Goal: Transaction & Acquisition: Download file/media

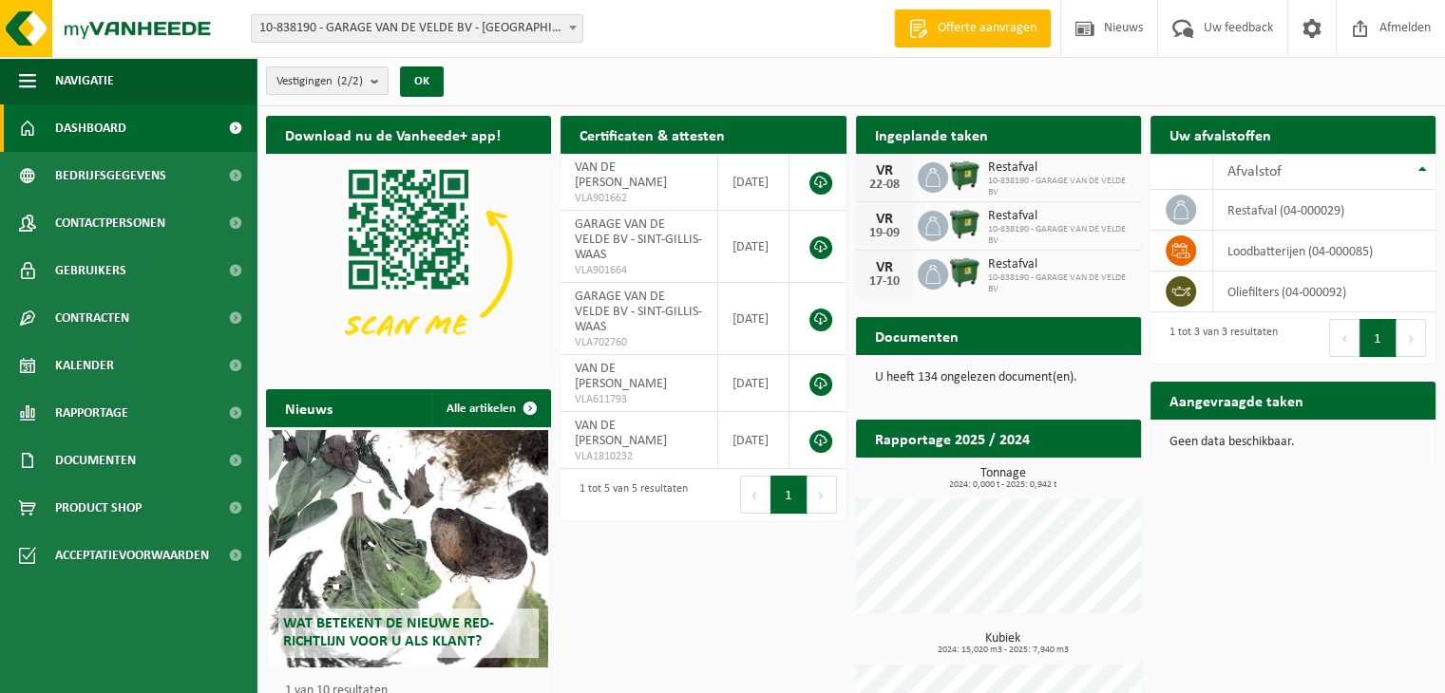
click at [1020, 170] on span "Restafval" at bounding box center [1059, 168] width 143 height 15
click at [1029, 183] on span "10-838190 - GARAGE VAN DE VELDE BV" at bounding box center [1059, 187] width 143 height 23
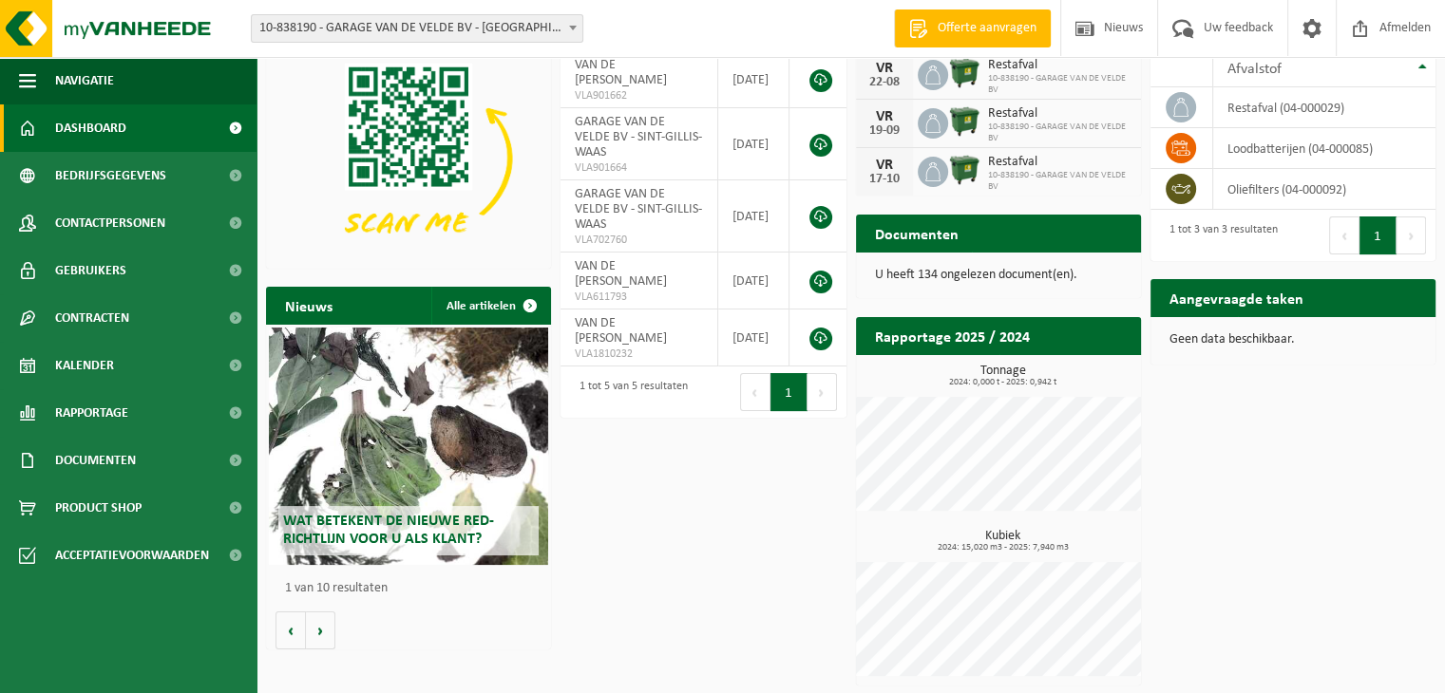
scroll to position [103, 0]
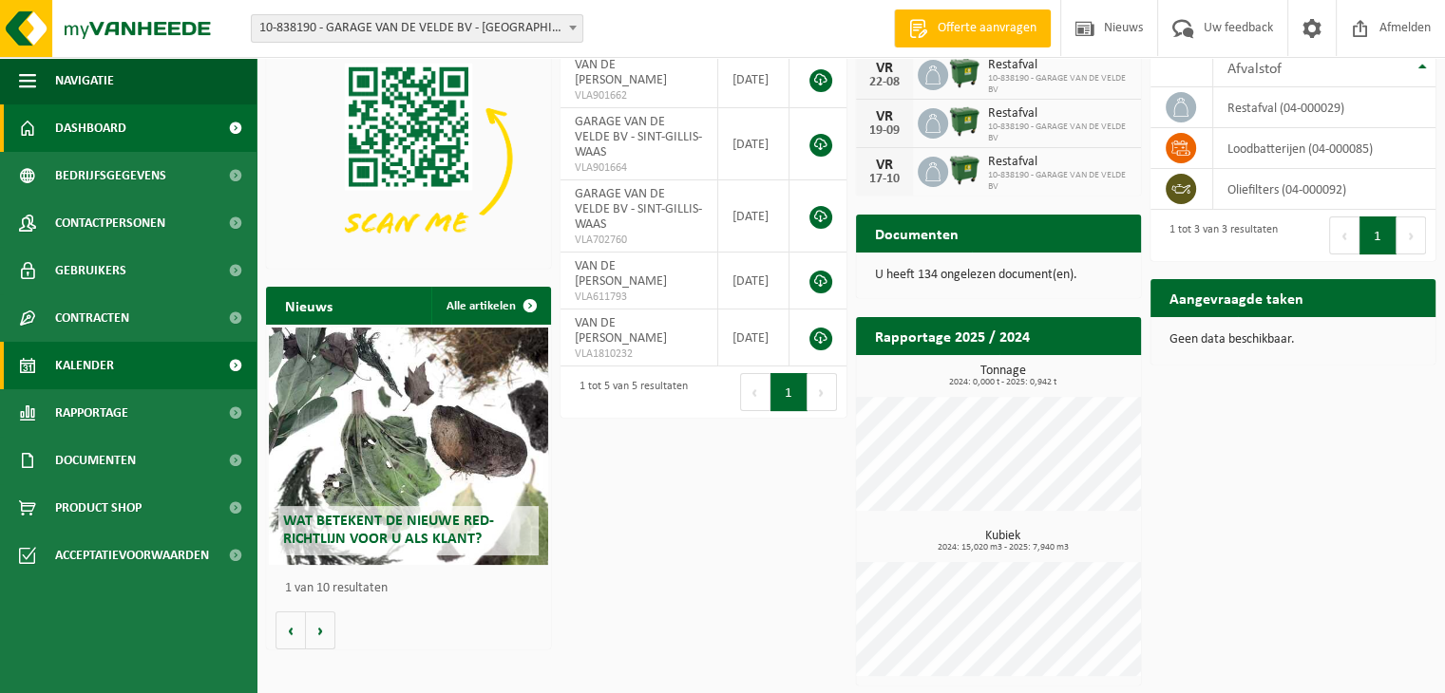
click at [119, 377] on link "Kalender" at bounding box center [128, 365] width 256 height 47
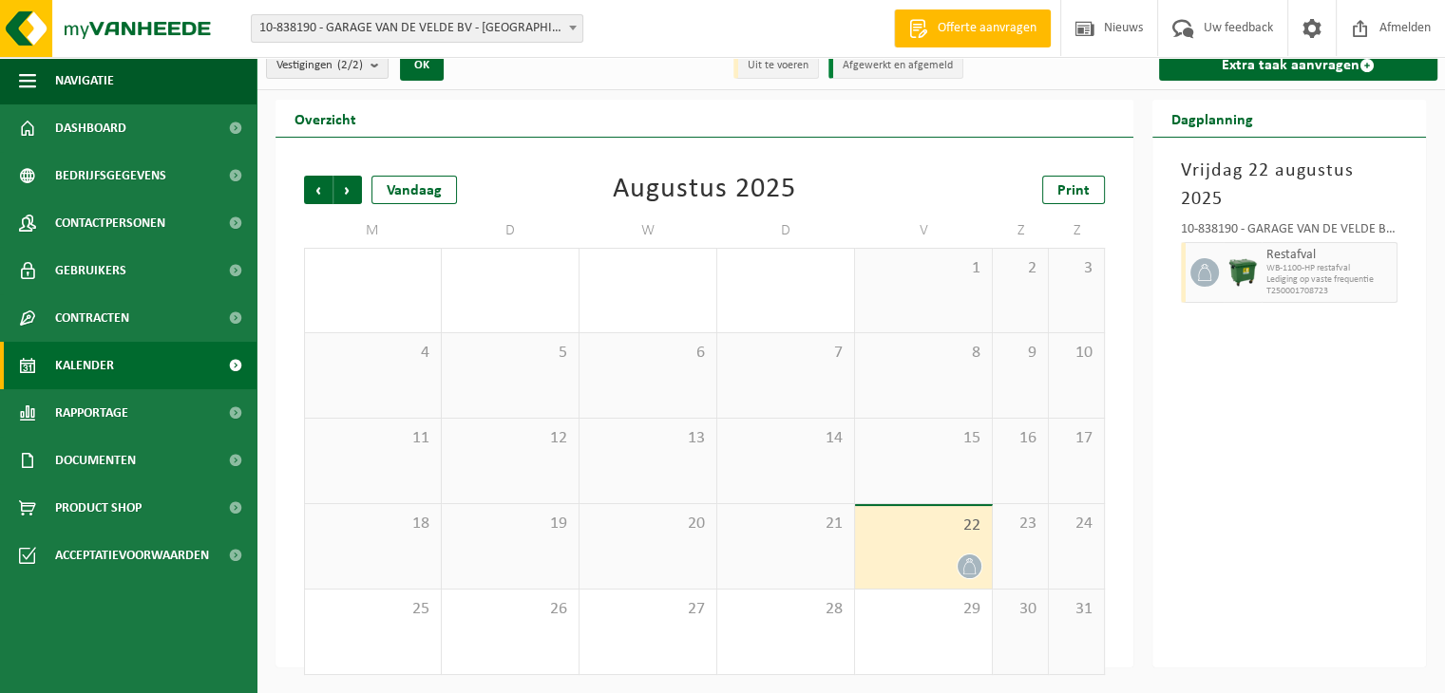
click at [964, 563] on icon at bounding box center [969, 567] width 16 height 16
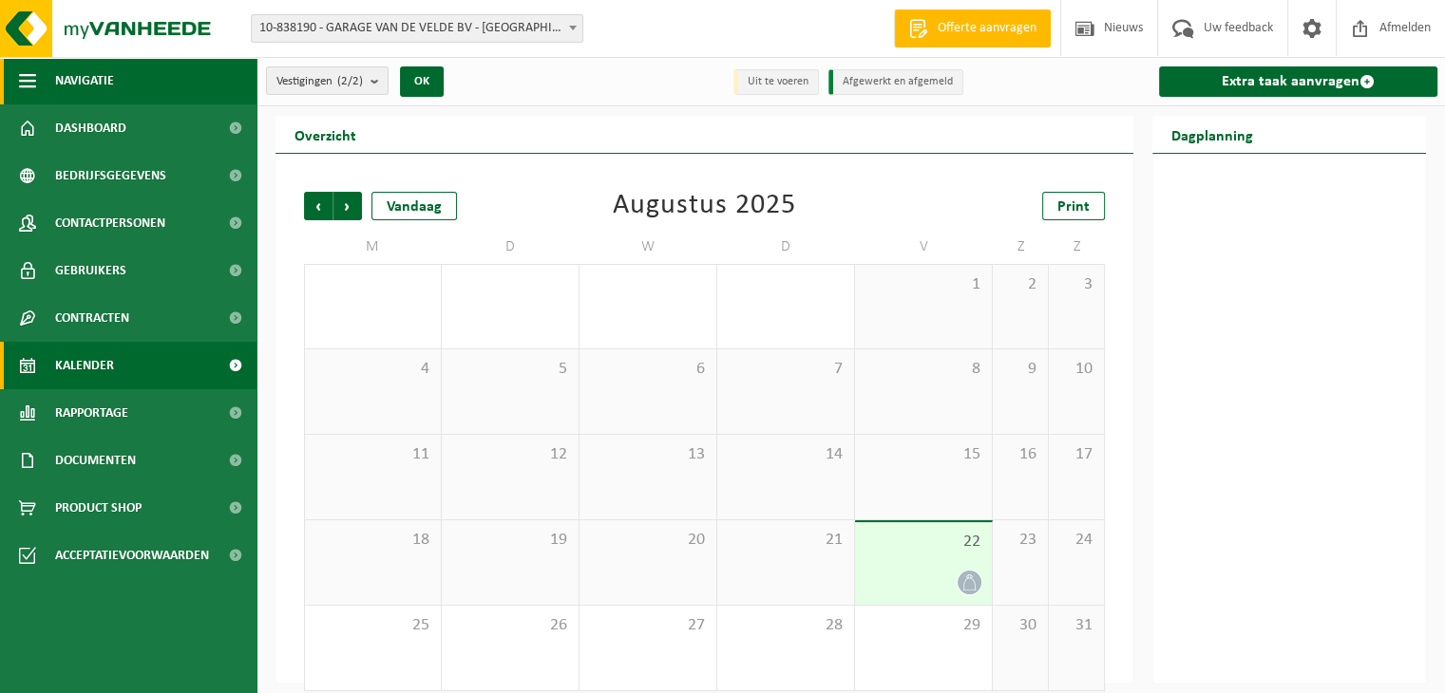
click at [129, 104] on link "Dashboard" at bounding box center [128, 127] width 256 height 47
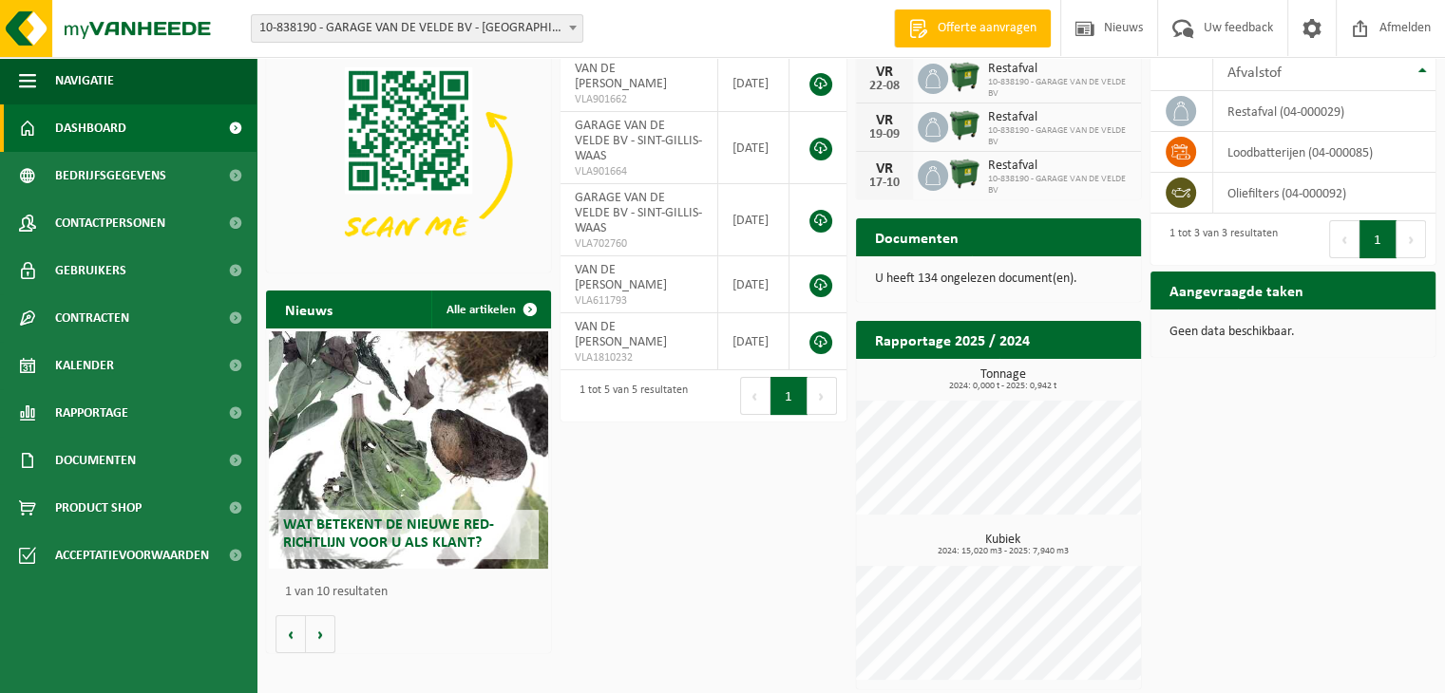
scroll to position [103, 0]
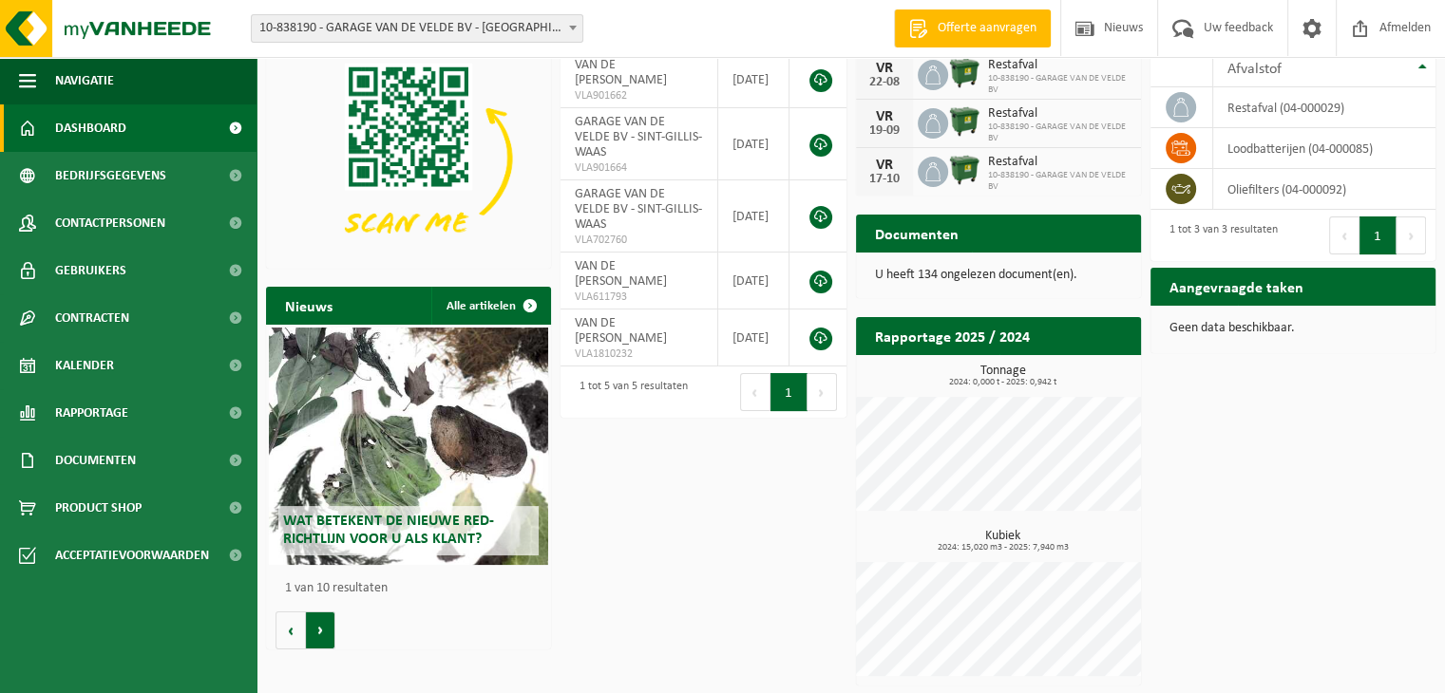
click at [318, 636] on button "Volgende" at bounding box center [320, 631] width 29 height 38
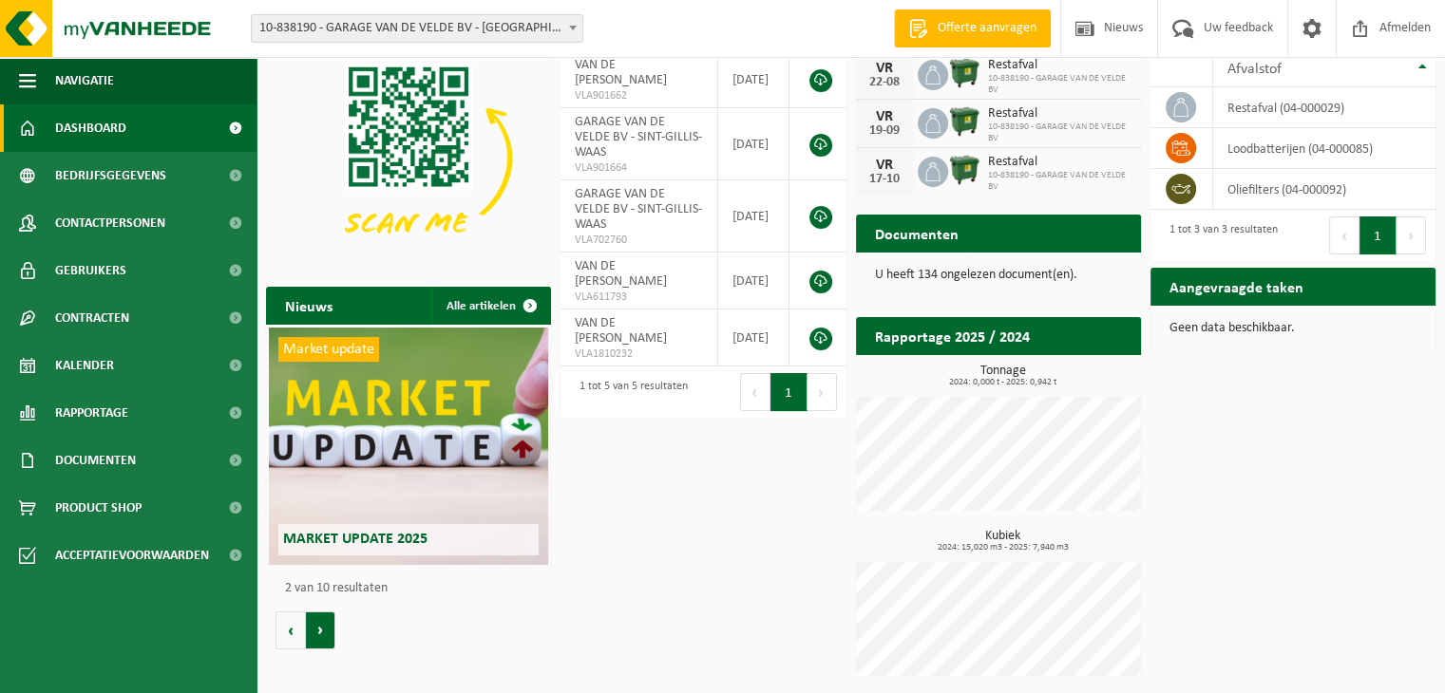
click at [318, 636] on button "Volgende" at bounding box center [320, 631] width 29 height 38
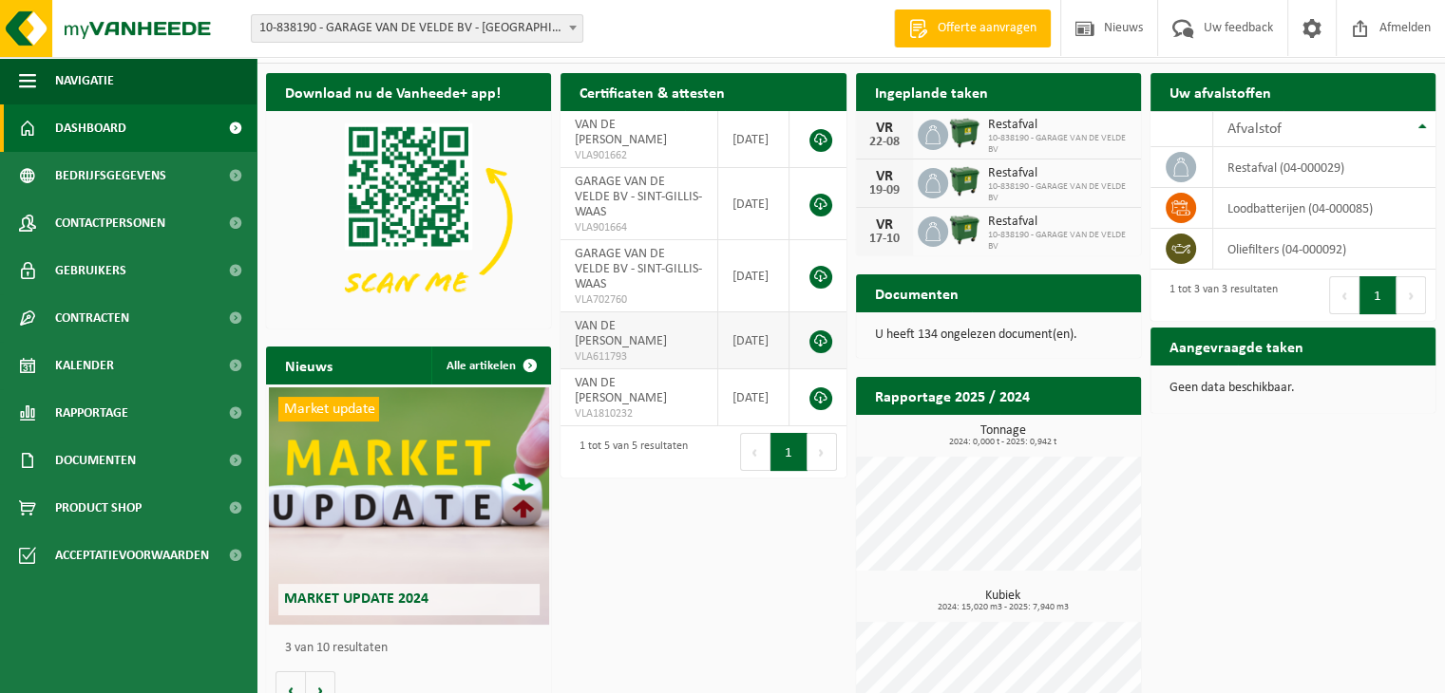
scroll to position [0, 0]
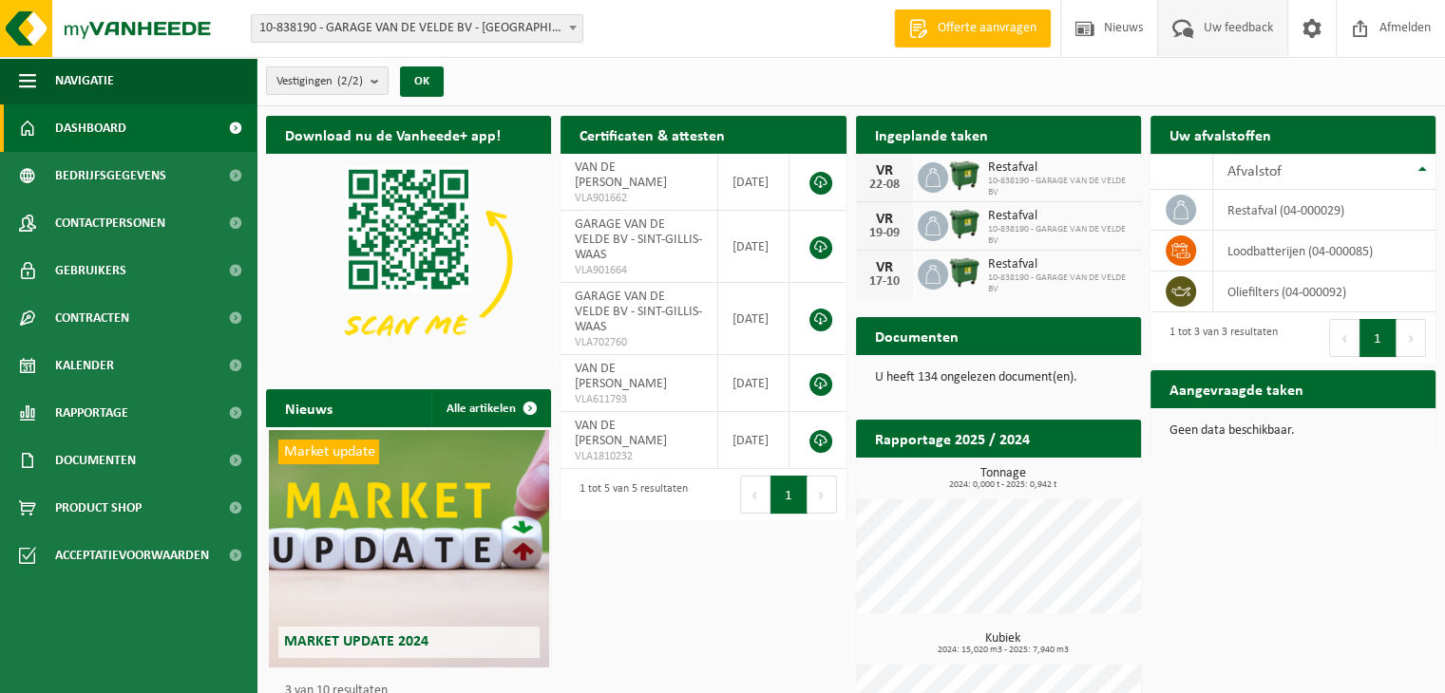
click at [1250, 32] on span "Uw feedback" at bounding box center [1238, 28] width 79 height 56
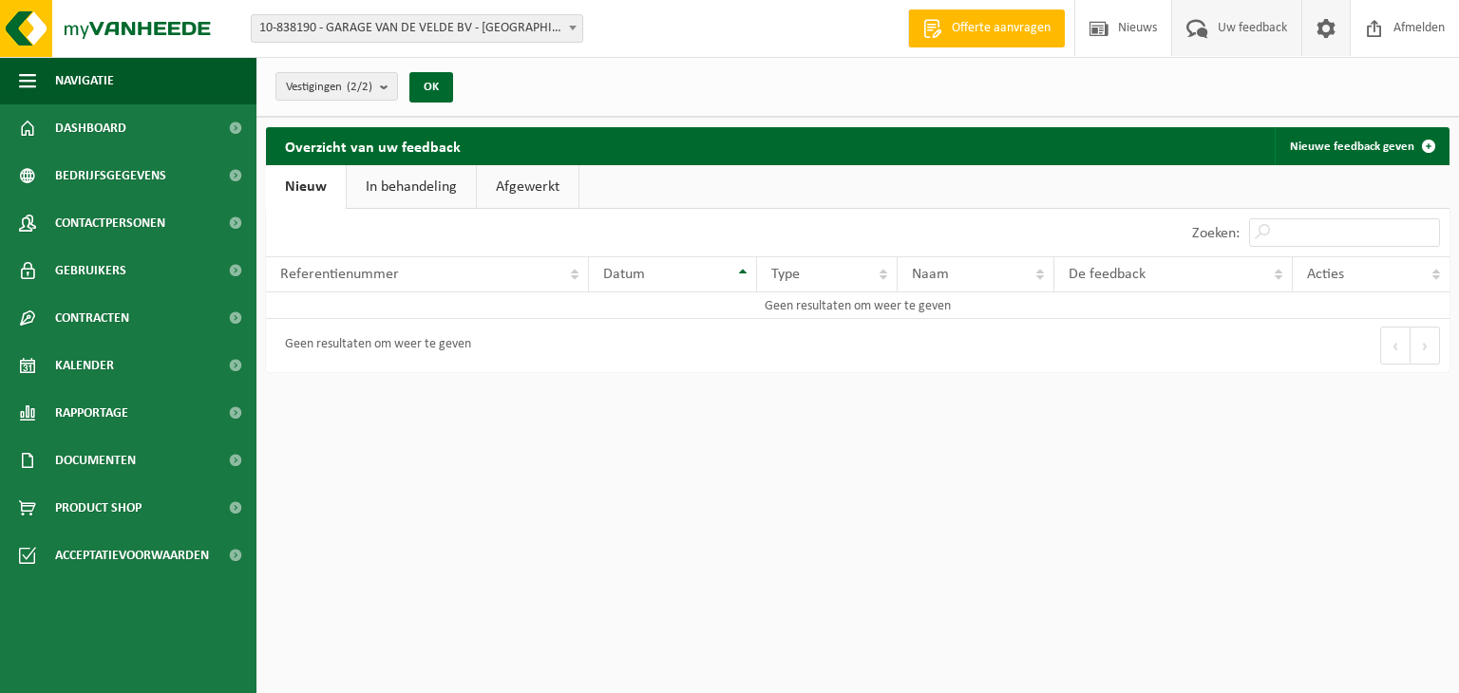
click at [1340, 22] on link at bounding box center [1325, 28] width 48 height 56
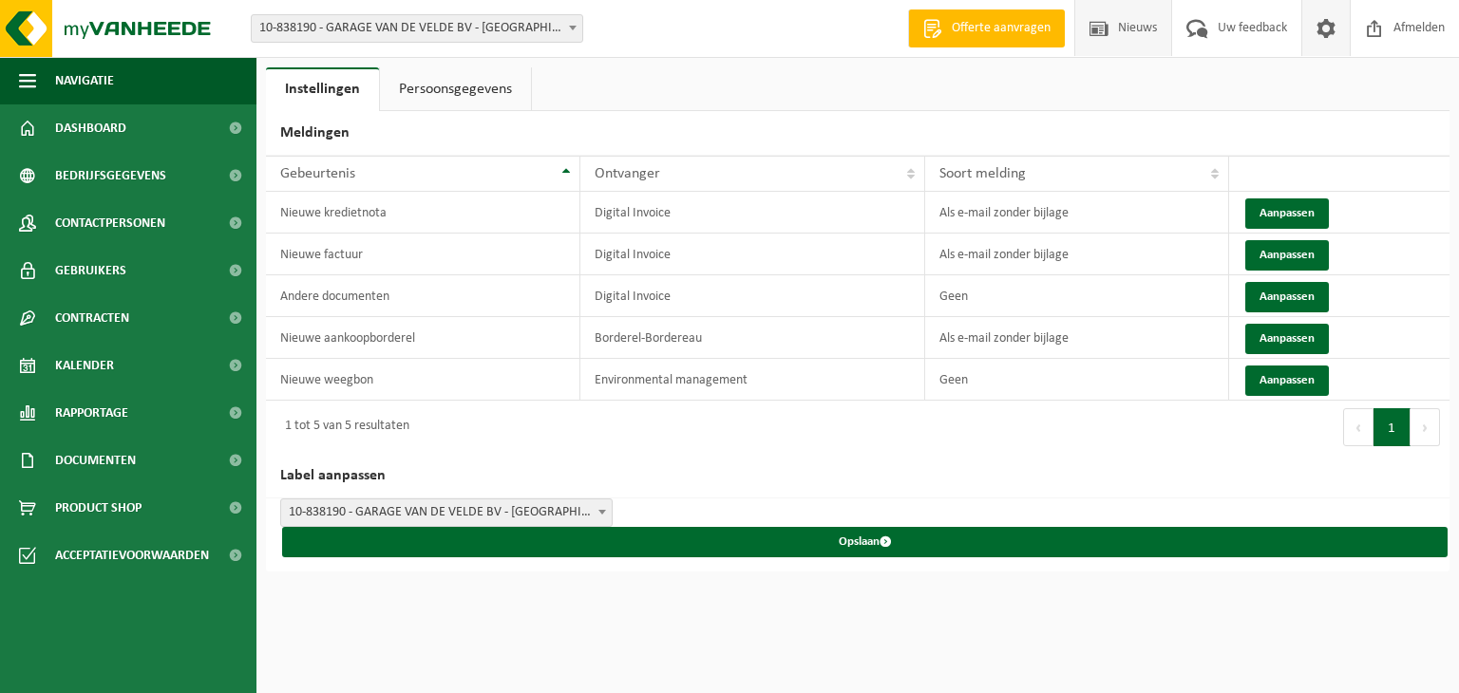
click at [1114, 43] on span "Nieuws" at bounding box center [1137, 28] width 48 height 56
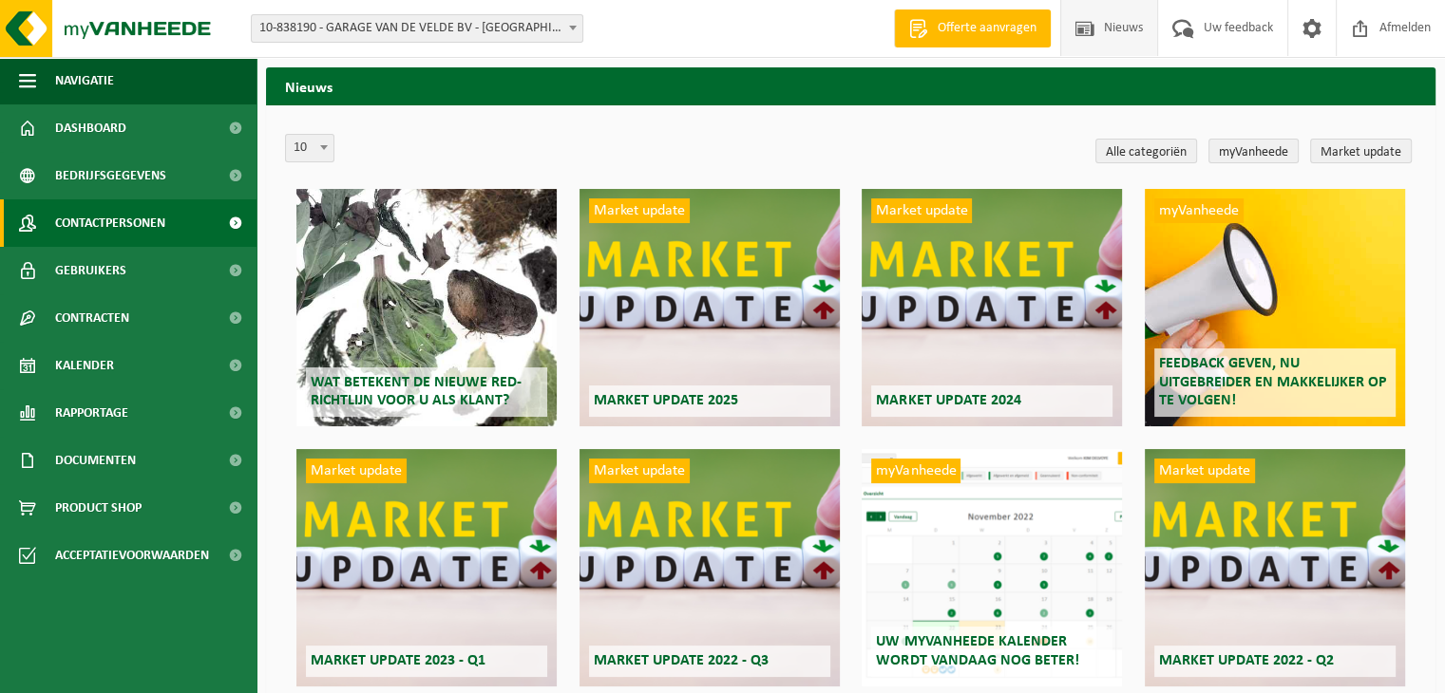
click at [121, 234] on span "Contactpersonen" at bounding box center [110, 222] width 110 height 47
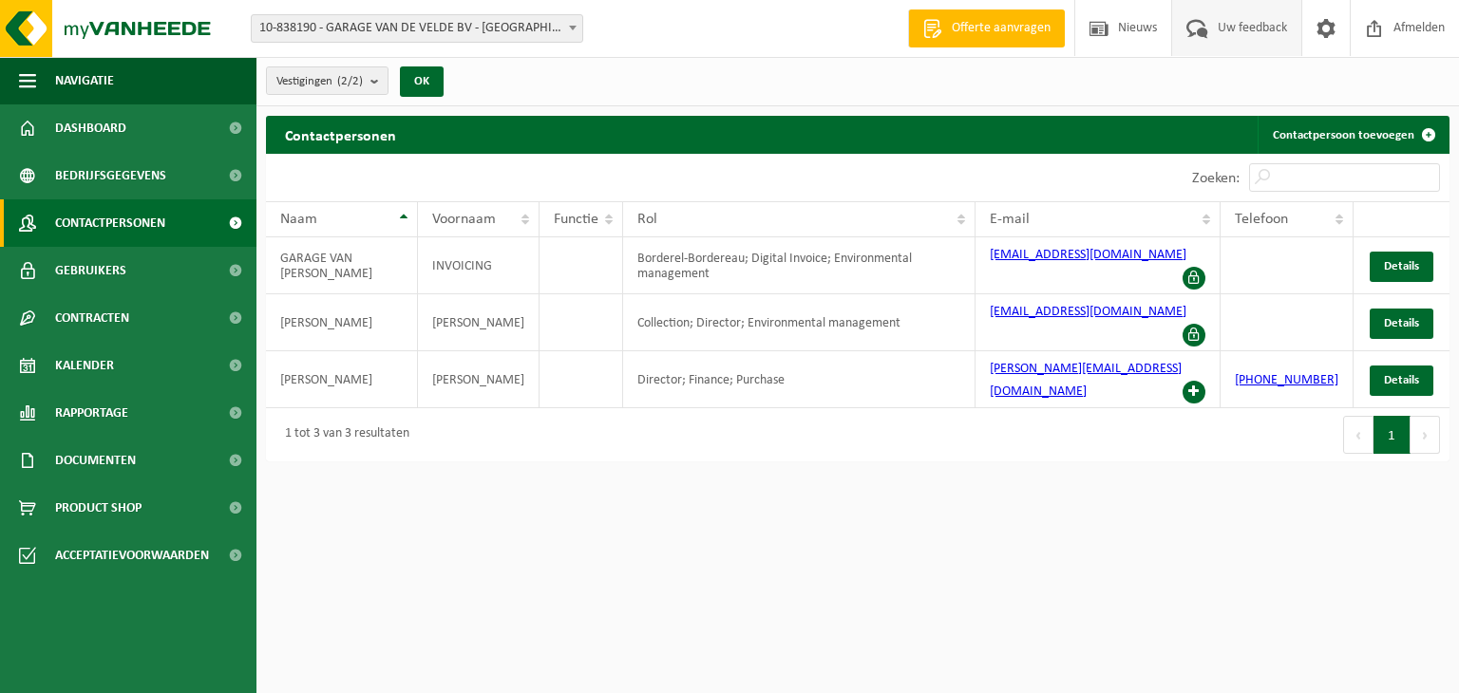
click at [1206, 39] on span at bounding box center [1197, 28] width 31 height 56
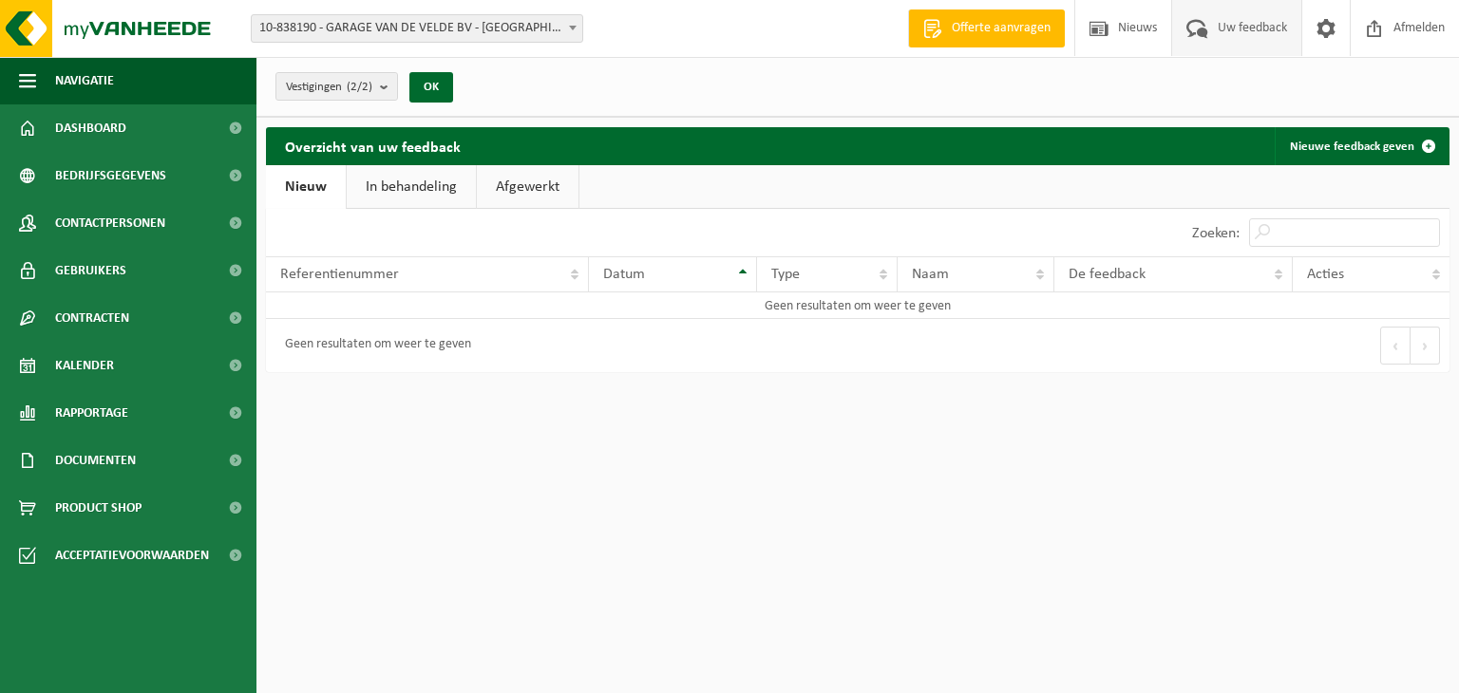
click at [371, 183] on link "In behandeling" at bounding box center [411, 187] width 129 height 44
click at [517, 183] on link "Afgewerkt" at bounding box center [531, 187] width 102 height 44
click at [446, 188] on link "In behandeling" at bounding box center [408, 187] width 129 height 44
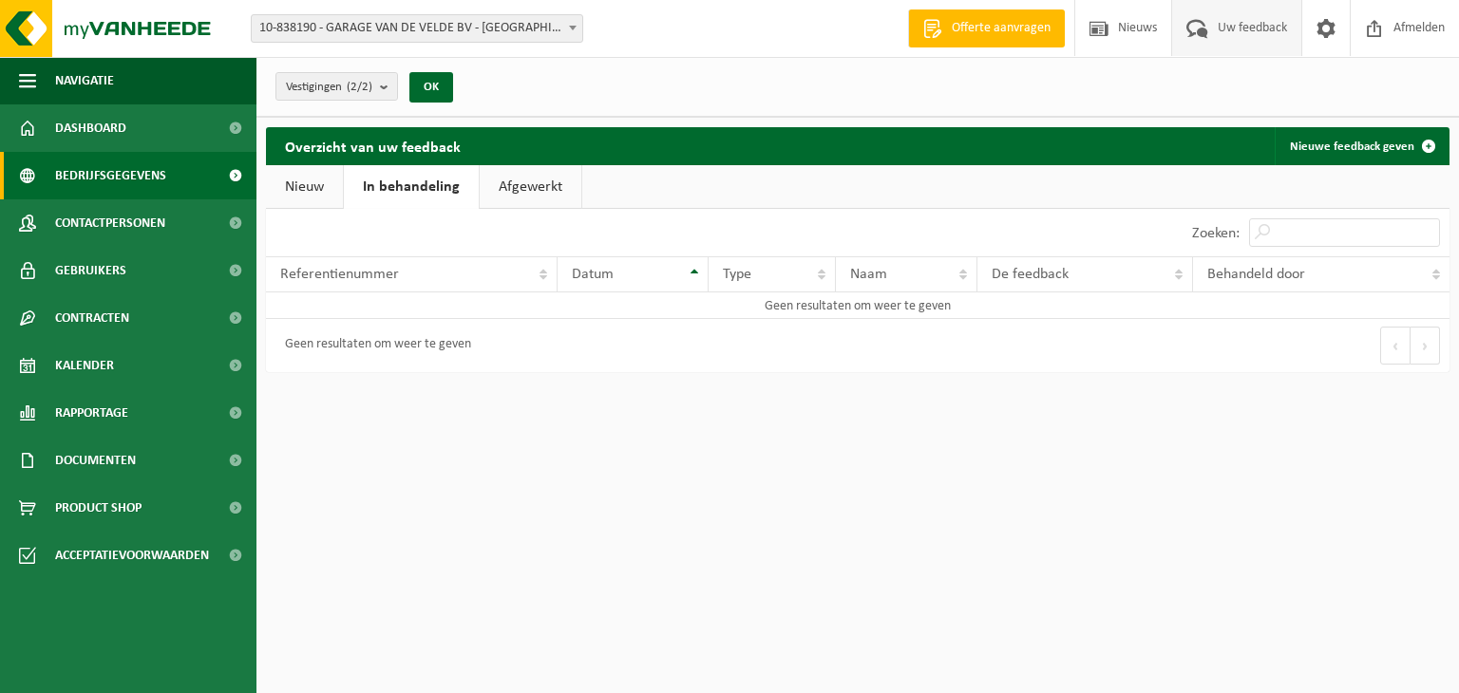
click at [256, 184] on span at bounding box center [235, 175] width 43 height 47
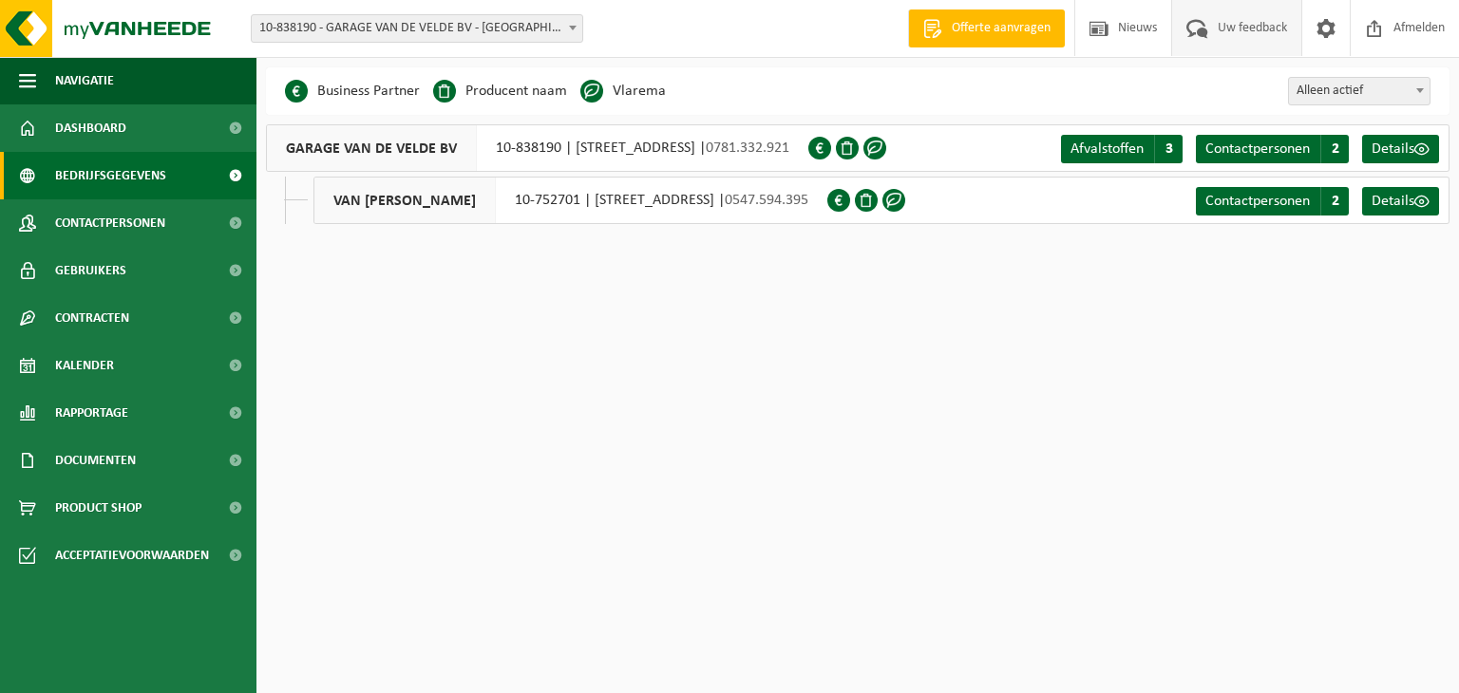
click at [1250, 32] on span "Uw feedback" at bounding box center [1252, 28] width 79 height 56
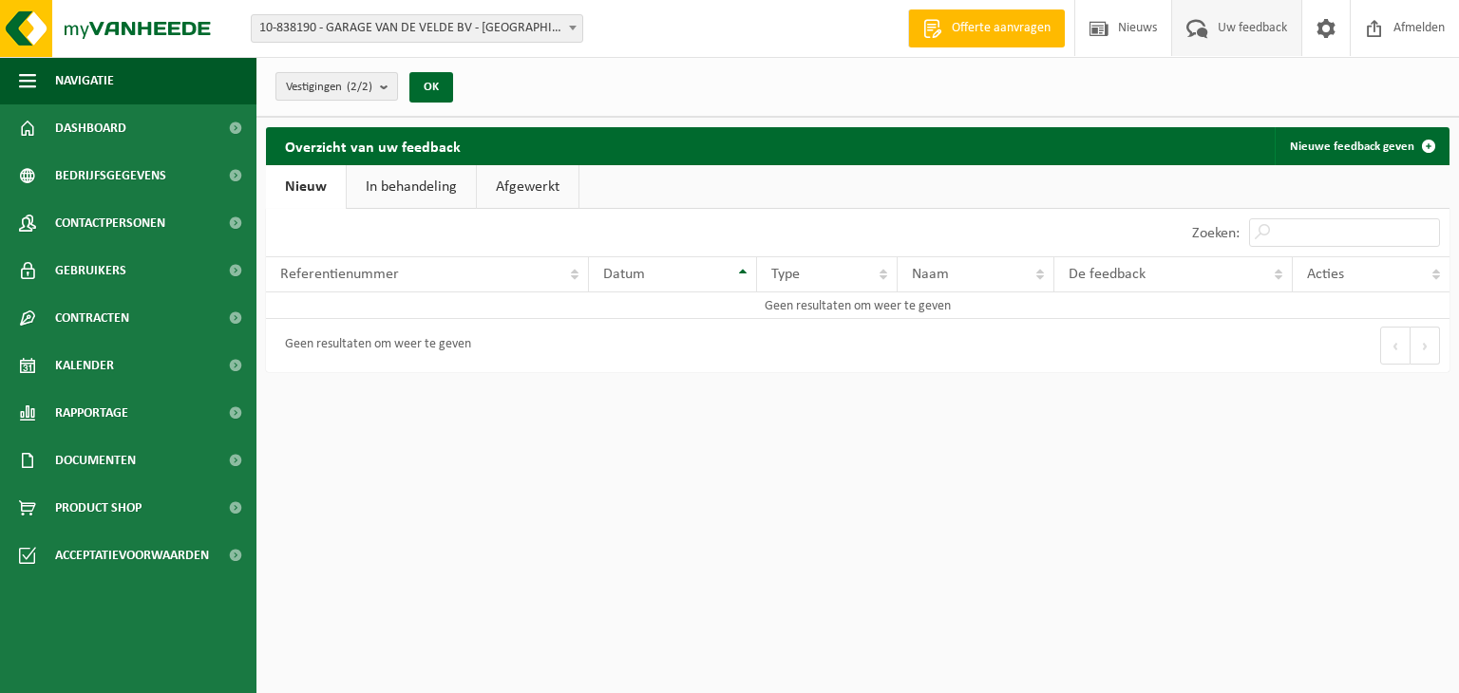
click at [377, 92] on button "Vestigingen (2/2)" at bounding box center [336, 86] width 123 height 28
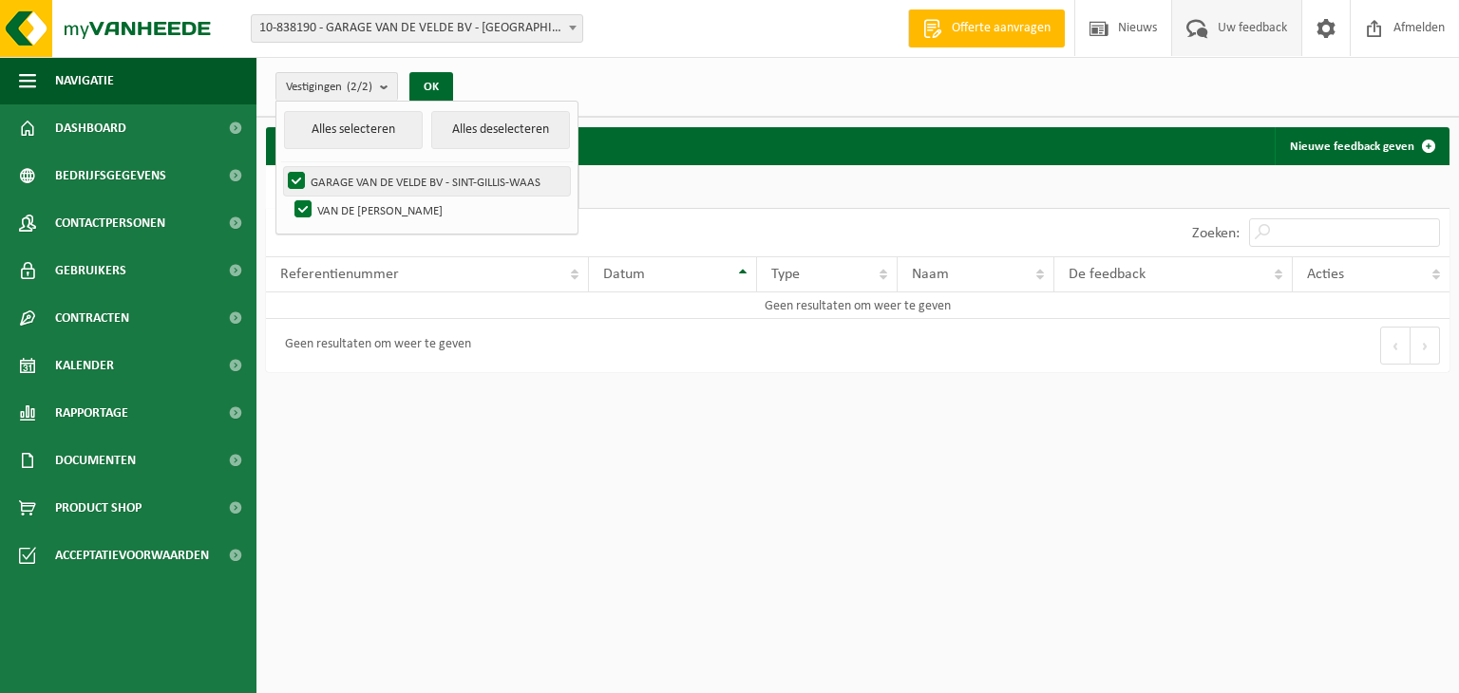
click at [357, 183] on label "GARAGE VAN DE VELDE BV - SINT-GILLIS-WAAS" at bounding box center [427, 181] width 286 height 28
click at [281, 167] on input "GARAGE VAN DE VELDE BV - SINT-GILLIS-WAAS" at bounding box center [280, 166] width 1 height 1
click at [357, 183] on label "GARAGE VAN DE VELDE BV - SINT-GILLIS-WAAS" at bounding box center [427, 181] width 286 height 28
click at [281, 167] on input "GARAGE VAN DE VELDE BV - SINT-GILLIS-WAAS" at bounding box center [280, 166] width 1 height 1
checkbox input "true"
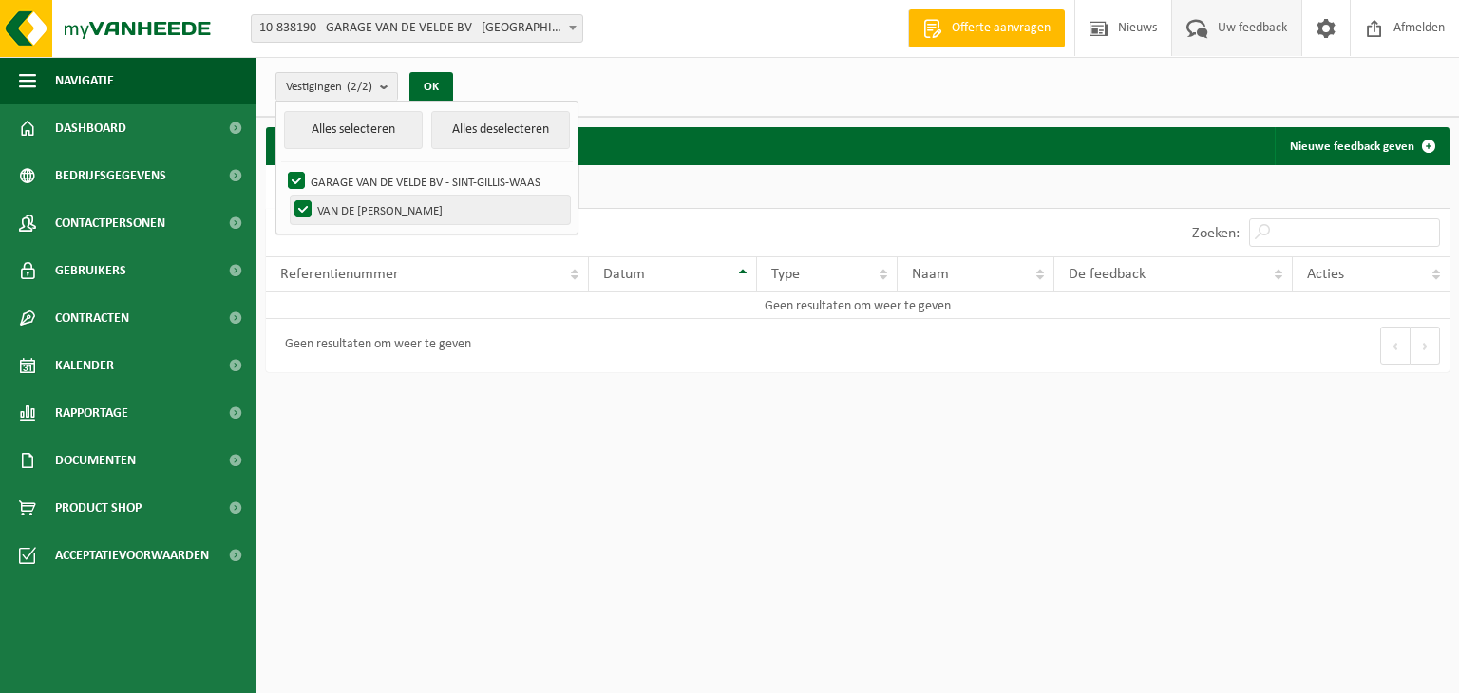
click at [367, 208] on label "VAN DE [PERSON_NAME]" at bounding box center [430, 210] width 279 height 28
click at [288, 196] on input "VAN DE [PERSON_NAME]" at bounding box center [287, 195] width 1 height 1
click at [367, 208] on label "VAN DE [PERSON_NAME]" at bounding box center [430, 210] width 279 height 28
click at [288, 196] on input "VAN DE [PERSON_NAME]" at bounding box center [287, 195] width 1 height 1
checkbox input "true"
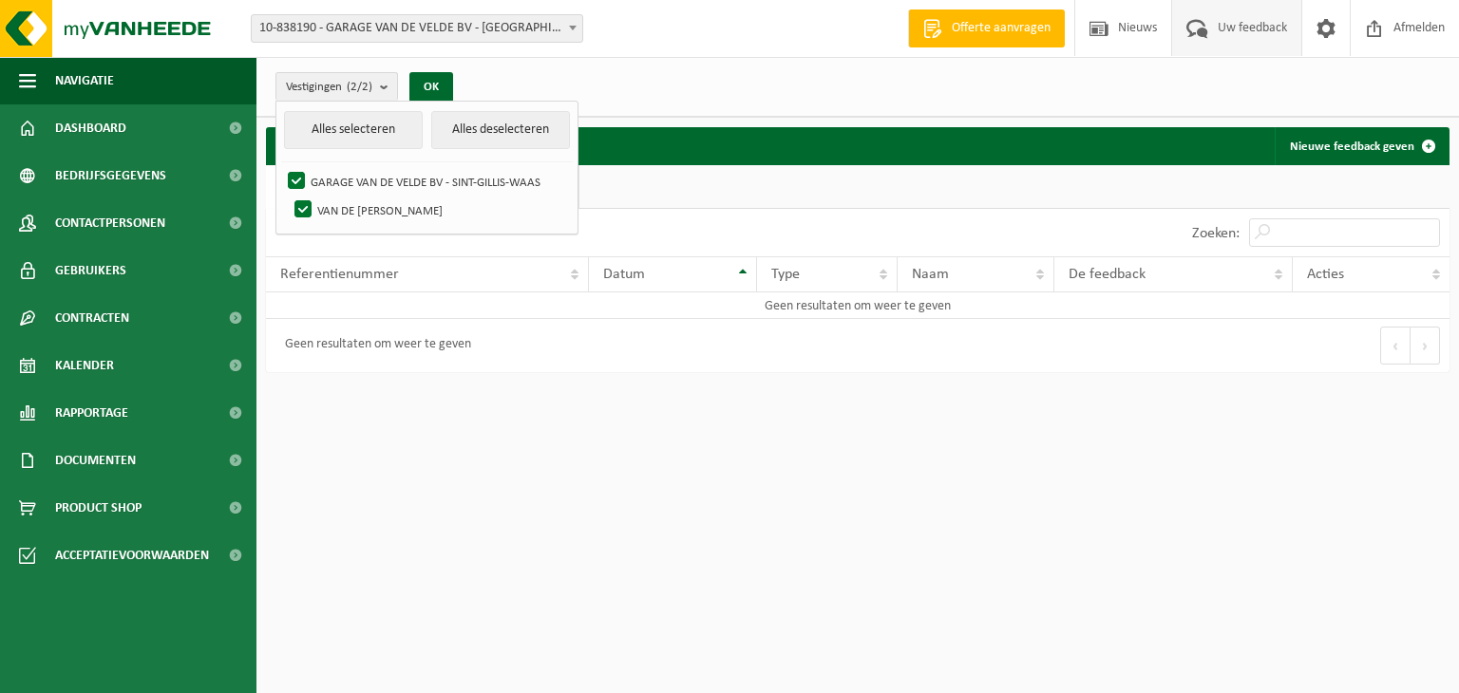
click at [619, 52] on div "Vestiging: 10-838190 - GARAGE VAN DE VELDE BV - SINT-GILLIS-WAAS 10-752701 - VA…" at bounding box center [729, 29] width 1459 height 58
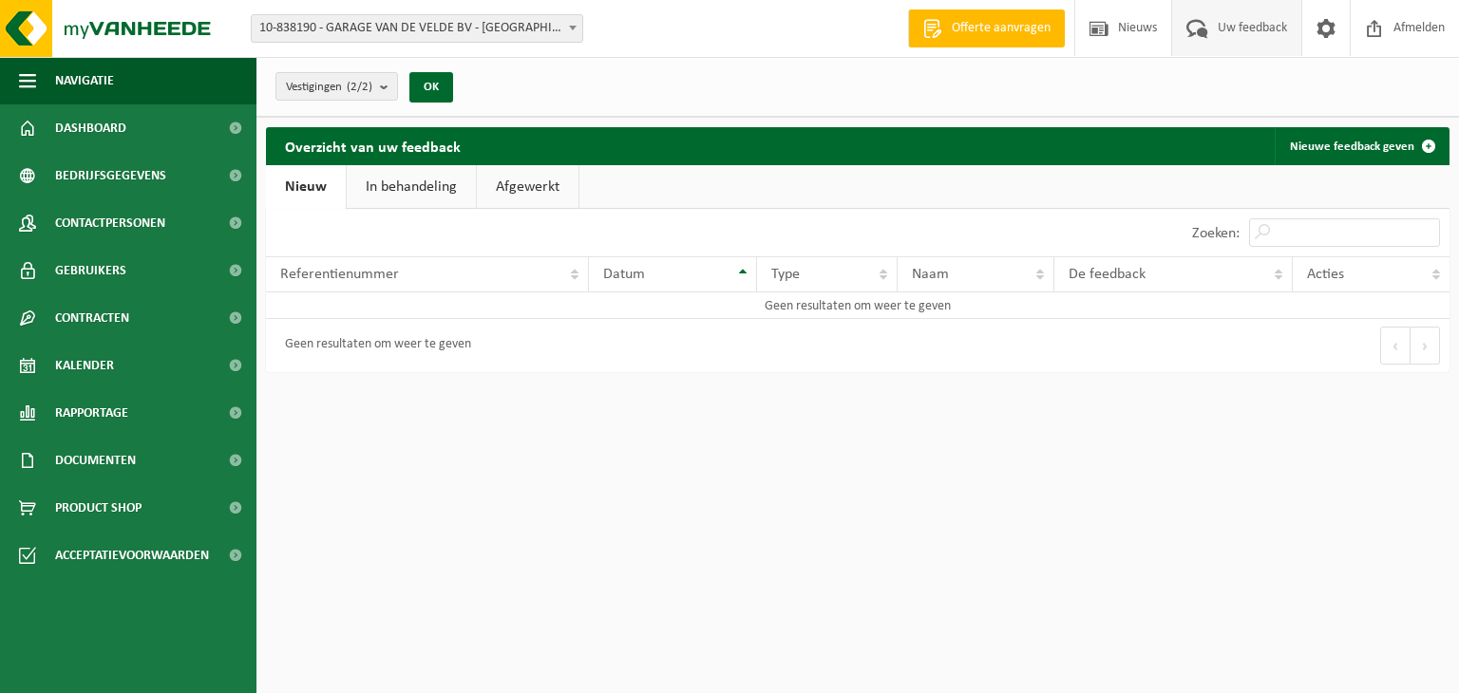
click at [585, 31] on form "10-838190 - GARAGE VAN DE VELDE BV - SINT-GILLIS-WAAS 10-752701 - VAN DE VELDE …" at bounding box center [426, 28] width 351 height 10
click at [568, 31] on span at bounding box center [572, 27] width 19 height 25
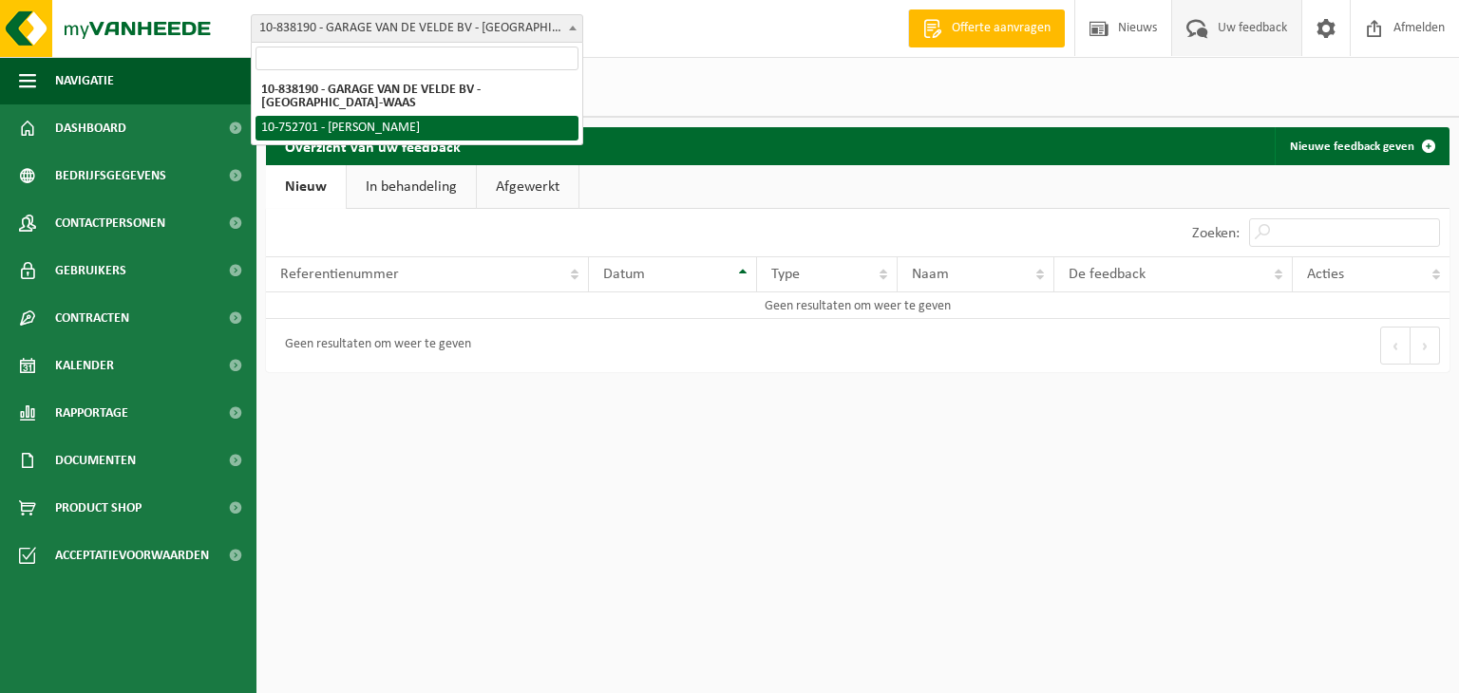
select select "8582"
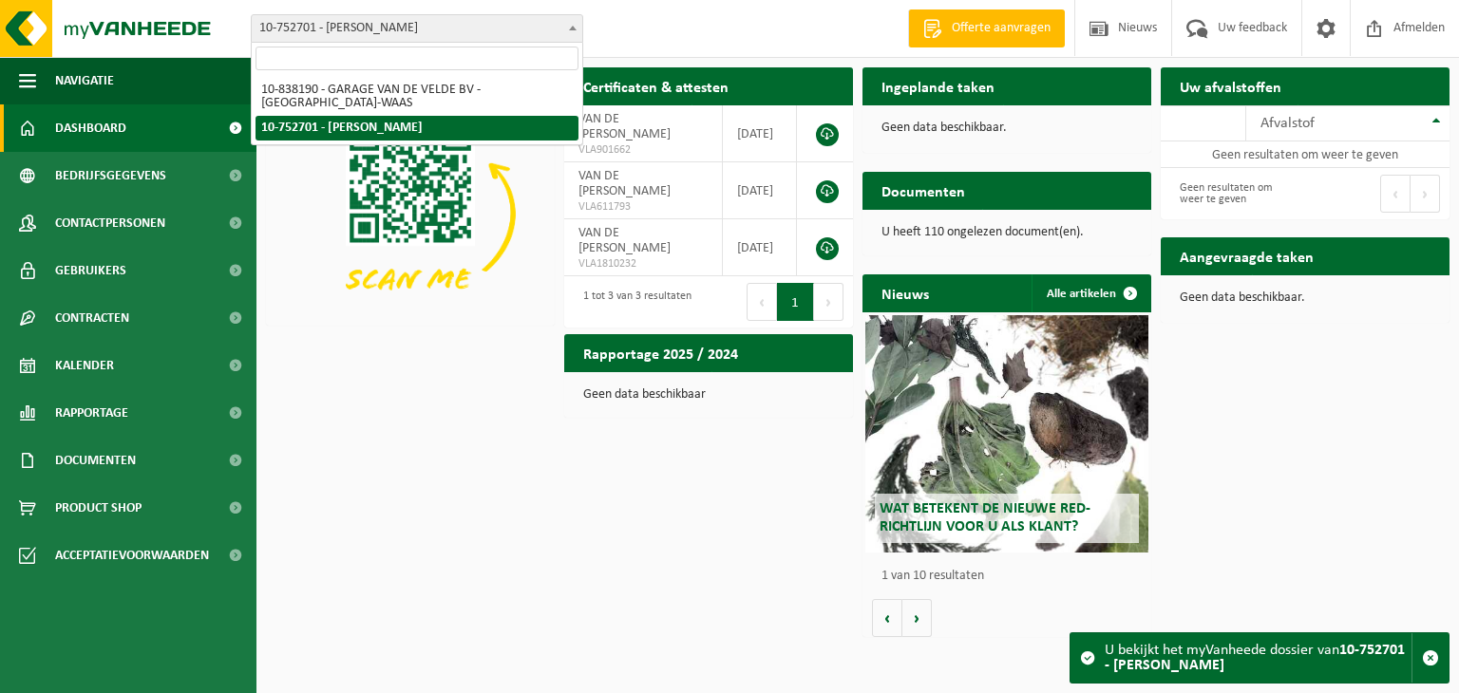
click at [491, 28] on span "10-752701 - [PERSON_NAME]" at bounding box center [417, 28] width 331 height 27
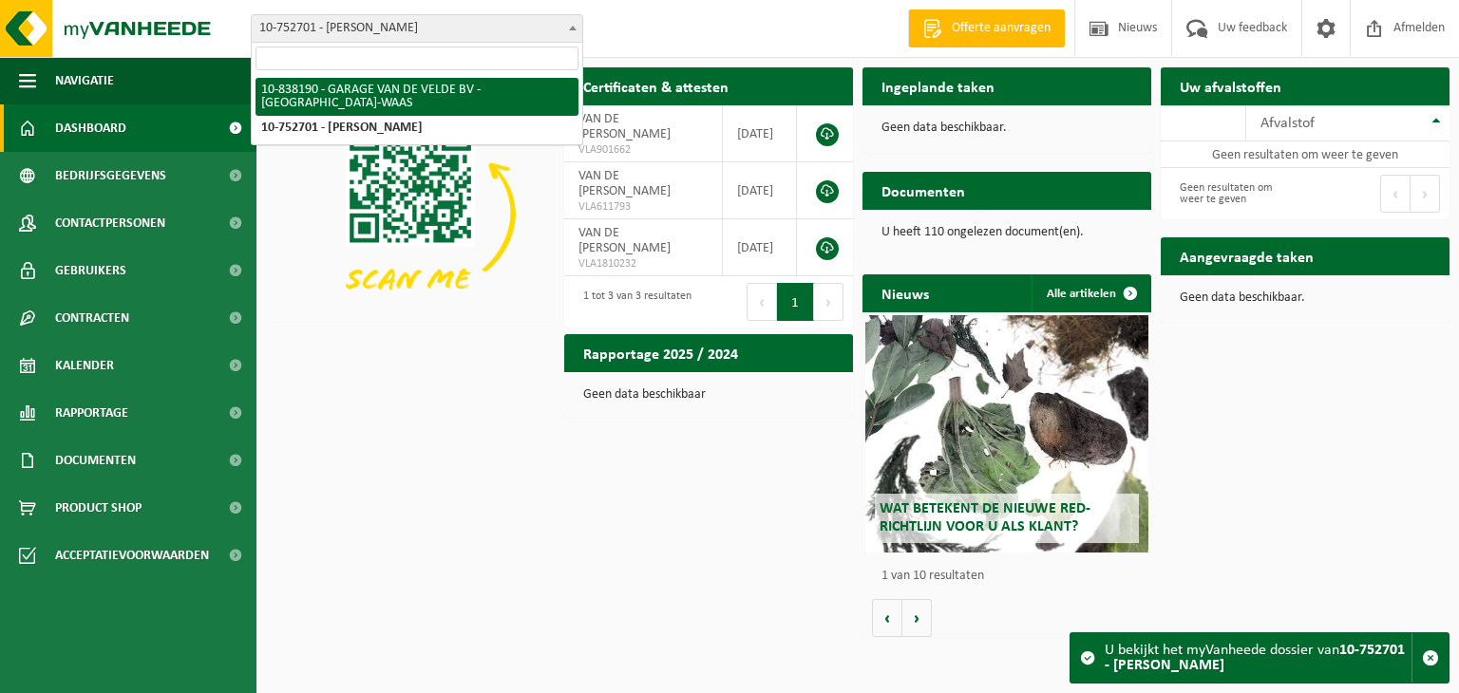
select select "91306"
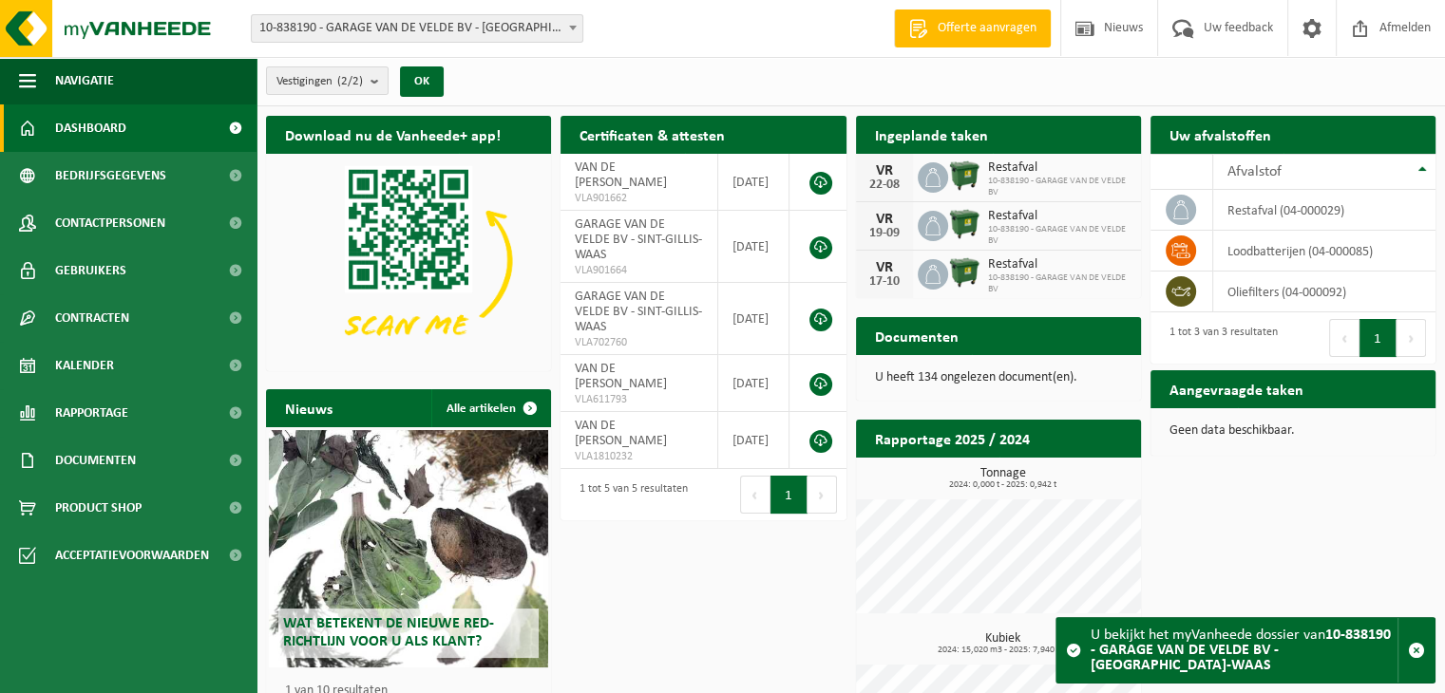
click at [1003, 176] on span "10-838190 - GARAGE VAN DE VELDE BV" at bounding box center [1059, 187] width 143 height 23
click at [932, 174] on icon at bounding box center [932, 177] width 19 height 19
click at [958, 165] on img at bounding box center [964, 176] width 32 height 32
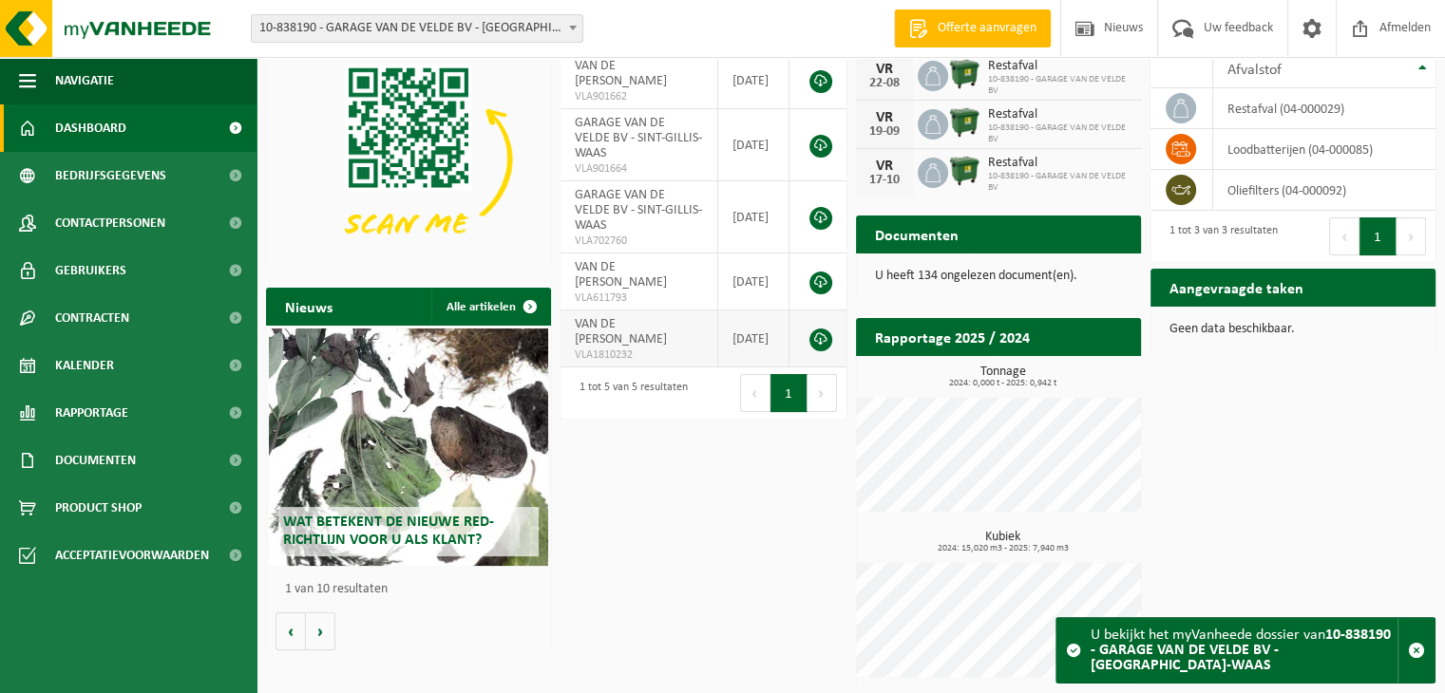
scroll to position [103, 0]
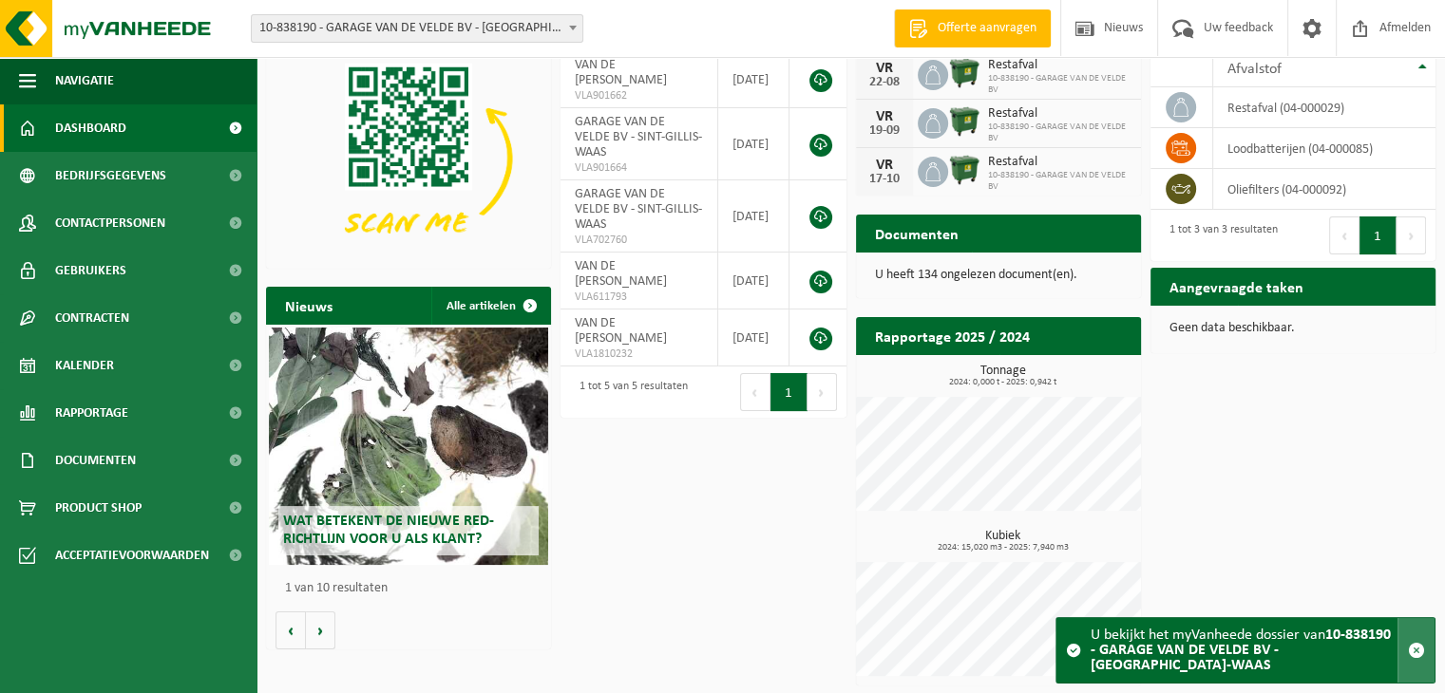
click at [1410, 658] on span "button" at bounding box center [1416, 650] width 17 height 17
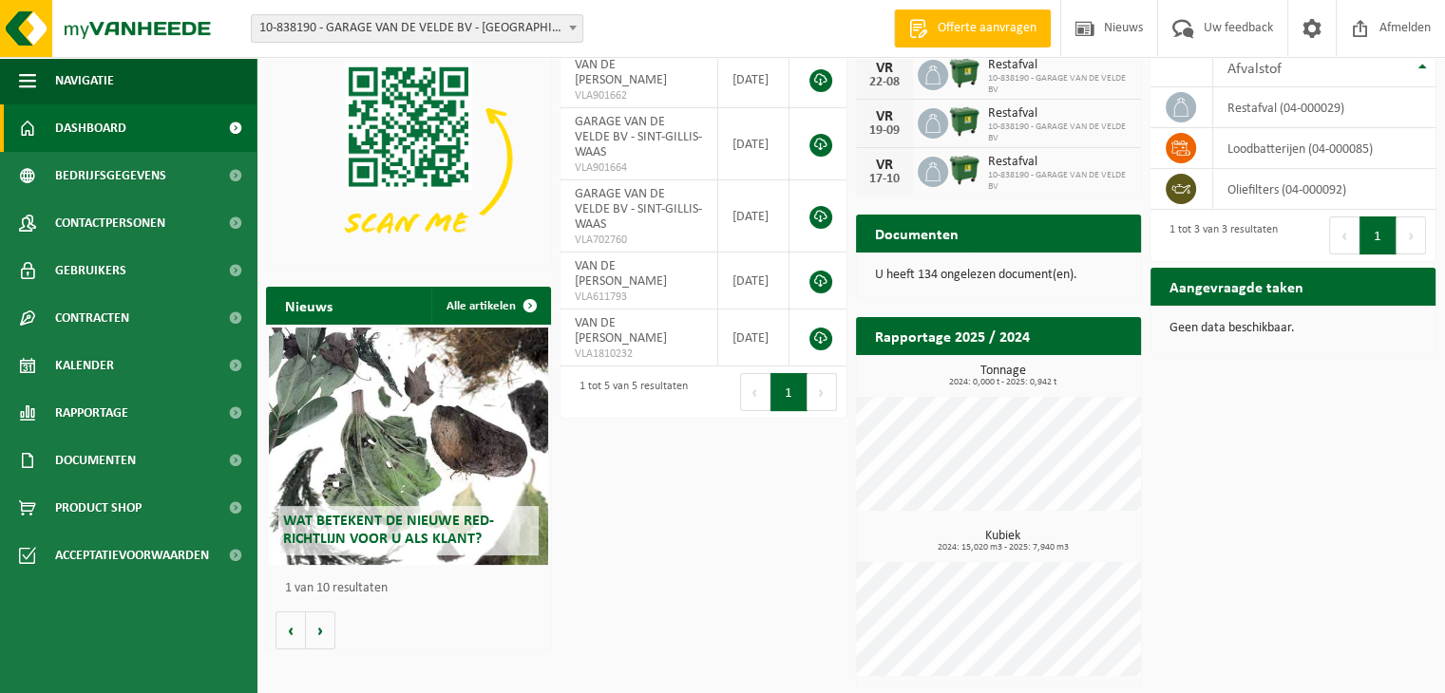
click at [1007, 539] on h3 "Kubiek 2024: 15,020 m3 - 2025: 7,940 m3" at bounding box center [1002, 541] width 275 height 23
click at [894, 328] on h2 "Rapportage 2025 / 2024" at bounding box center [952, 335] width 193 height 37
click at [154, 409] on link "Rapportage" at bounding box center [128, 412] width 256 height 47
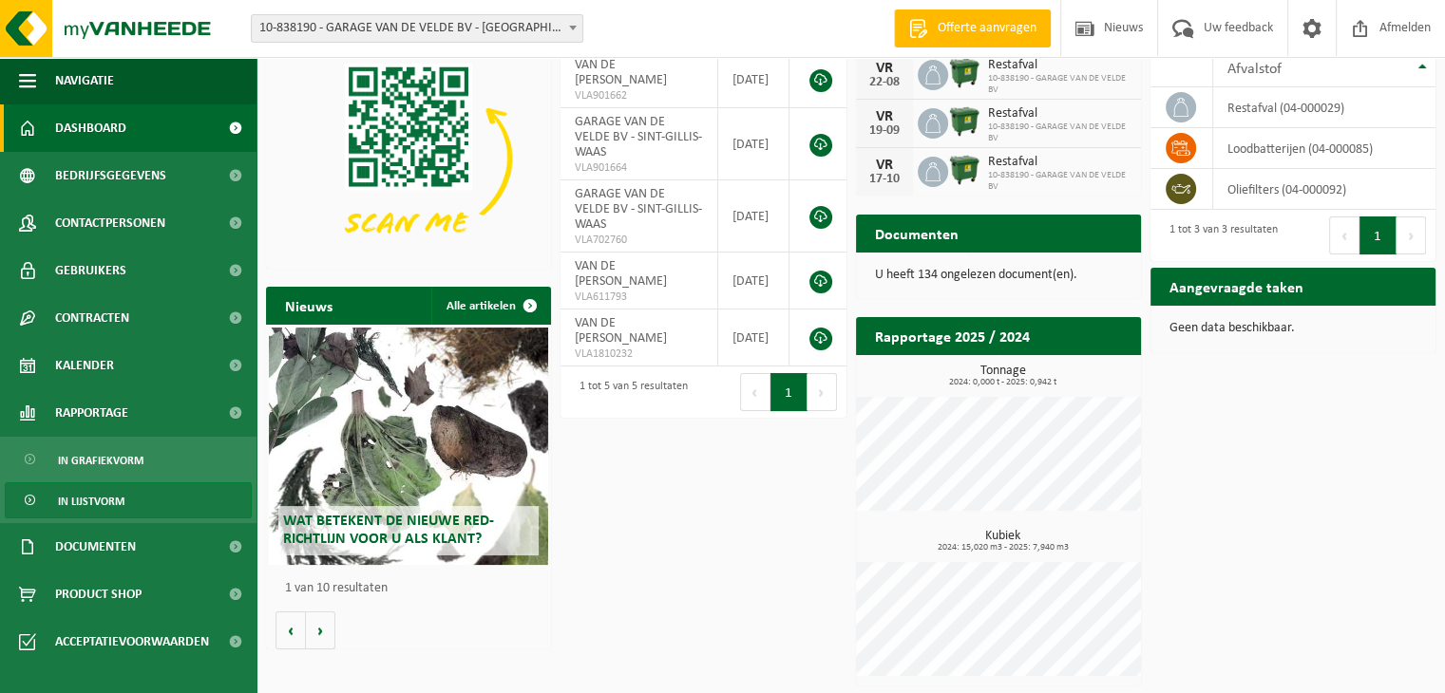
click at [95, 503] on span "In lijstvorm" at bounding box center [91, 502] width 66 height 36
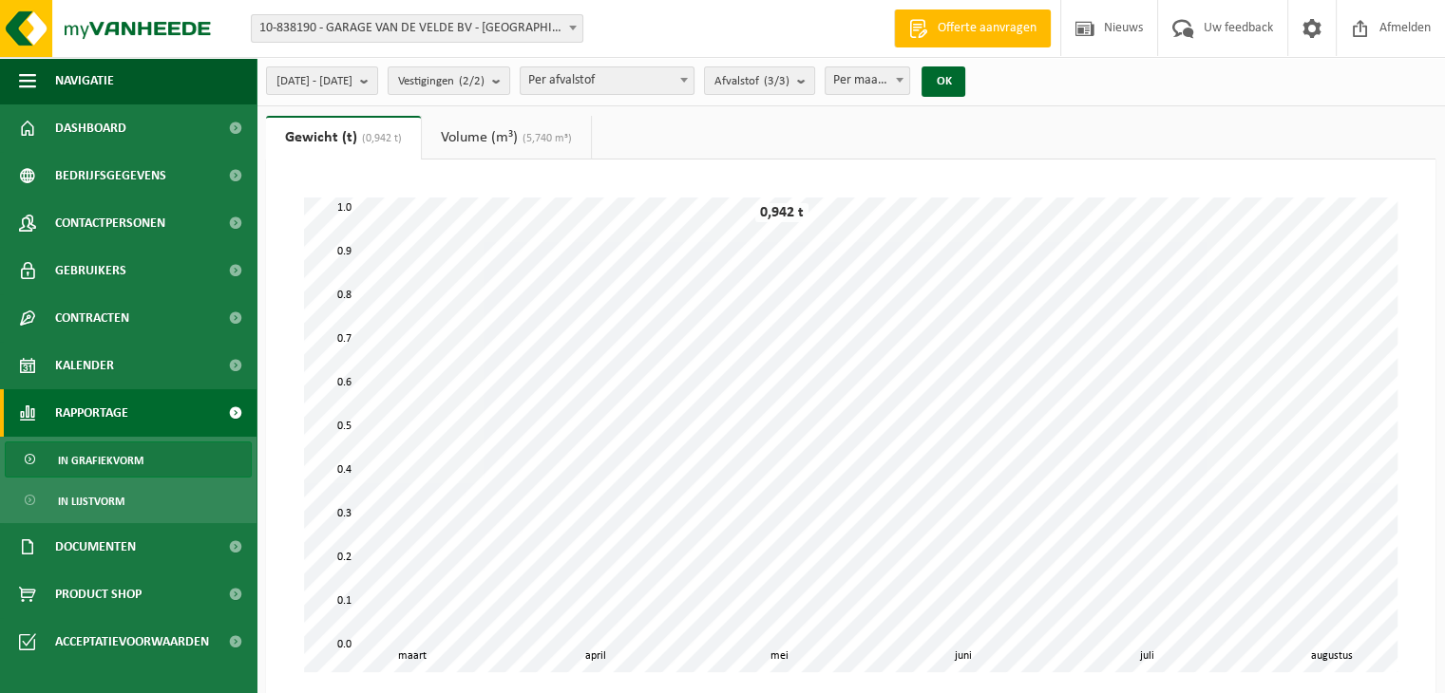
click at [497, 140] on link "Volume (m³) (5,740 m³)" at bounding box center [506, 138] width 169 height 44
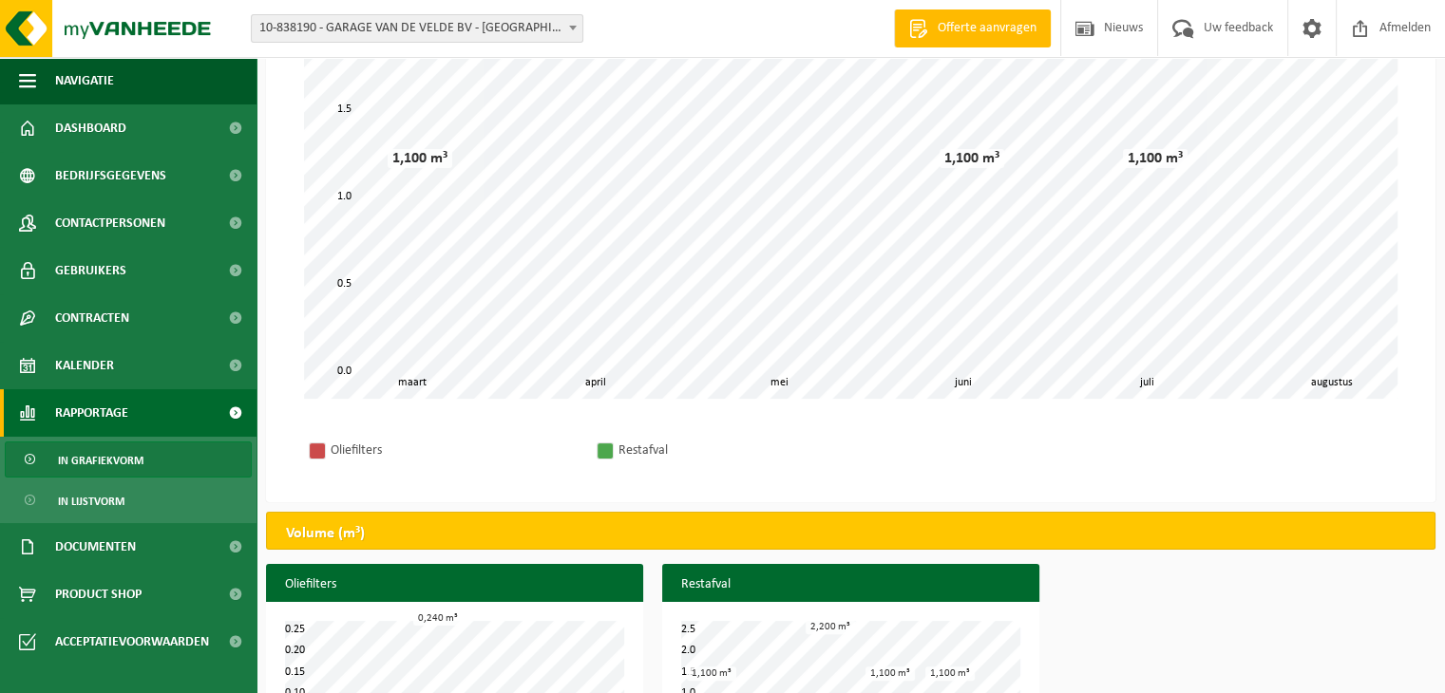
scroll to position [371, 0]
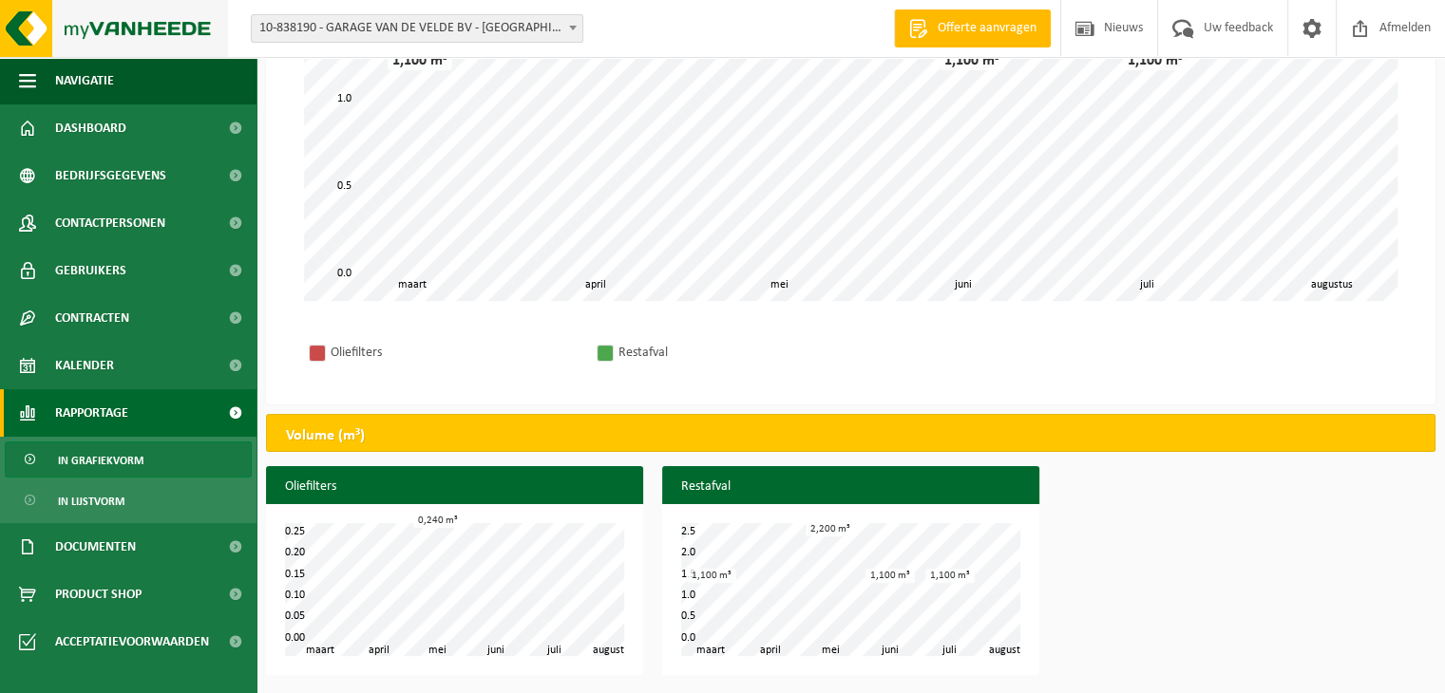
click at [95, 33] on img at bounding box center [114, 28] width 228 height 57
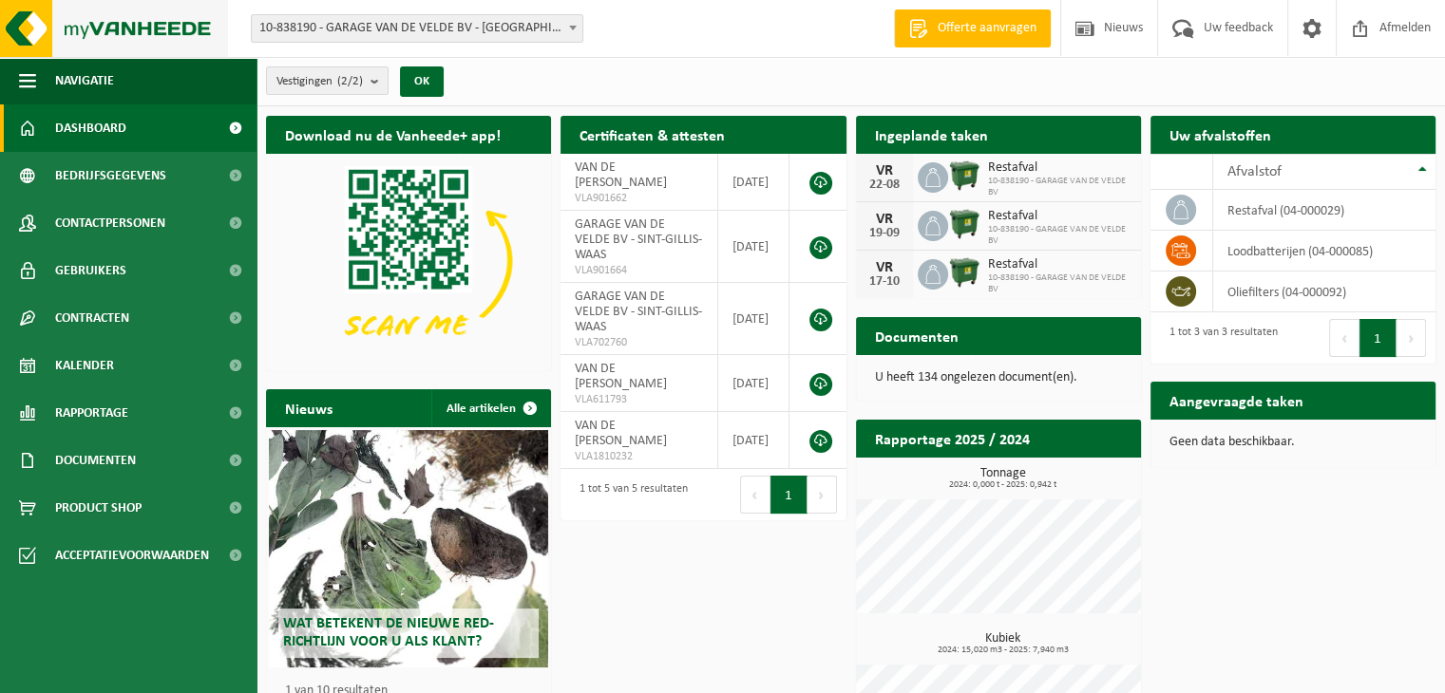
click at [129, 20] on img at bounding box center [114, 28] width 228 height 57
drag, startPoint x: 901, startPoint y: 163, endPoint x: 916, endPoint y: 180, distance: 22.2
click at [899, 163] on div "VR" at bounding box center [884, 170] width 38 height 15
click at [965, 186] on img at bounding box center [964, 176] width 32 height 32
click at [157, 389] on link "Rapportage" at bounding box center [128, 412] width 256 height 47
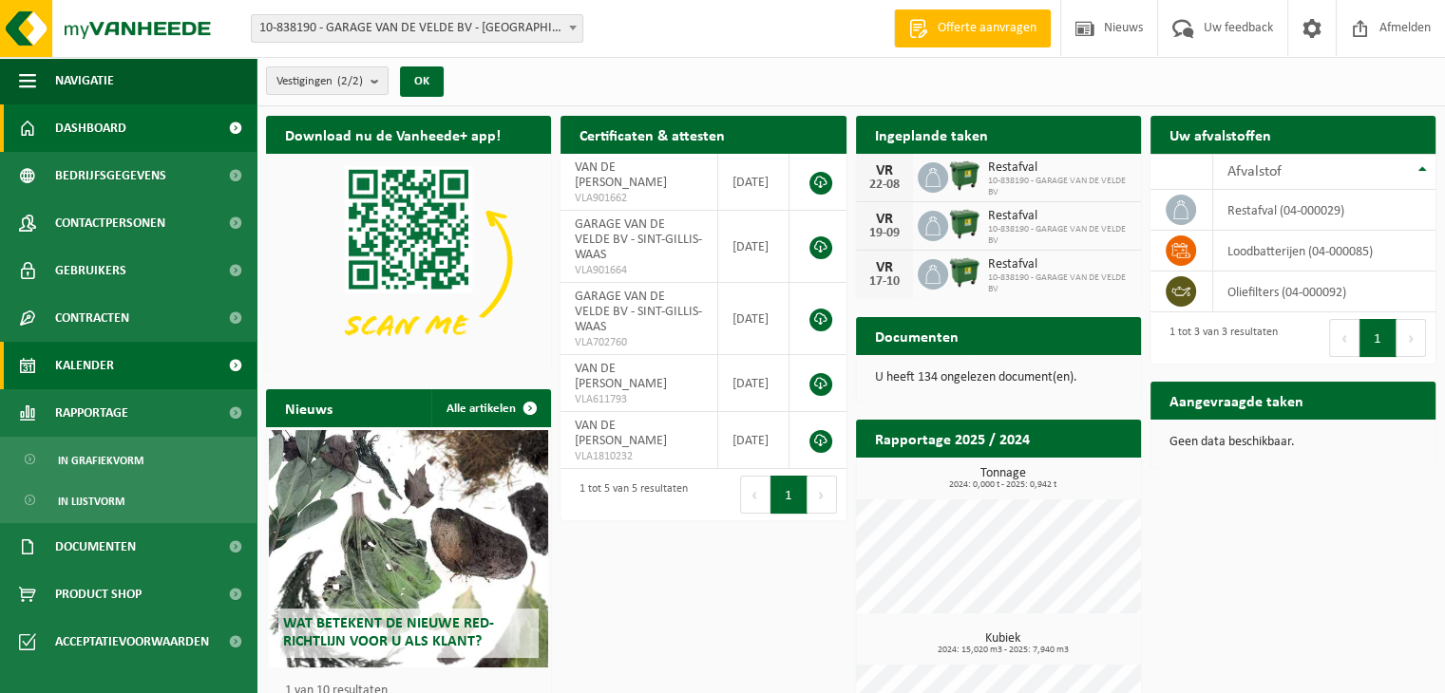
click at [161, 360] on link "Kalender" at bounding box center [128, 365] width 256 height 47
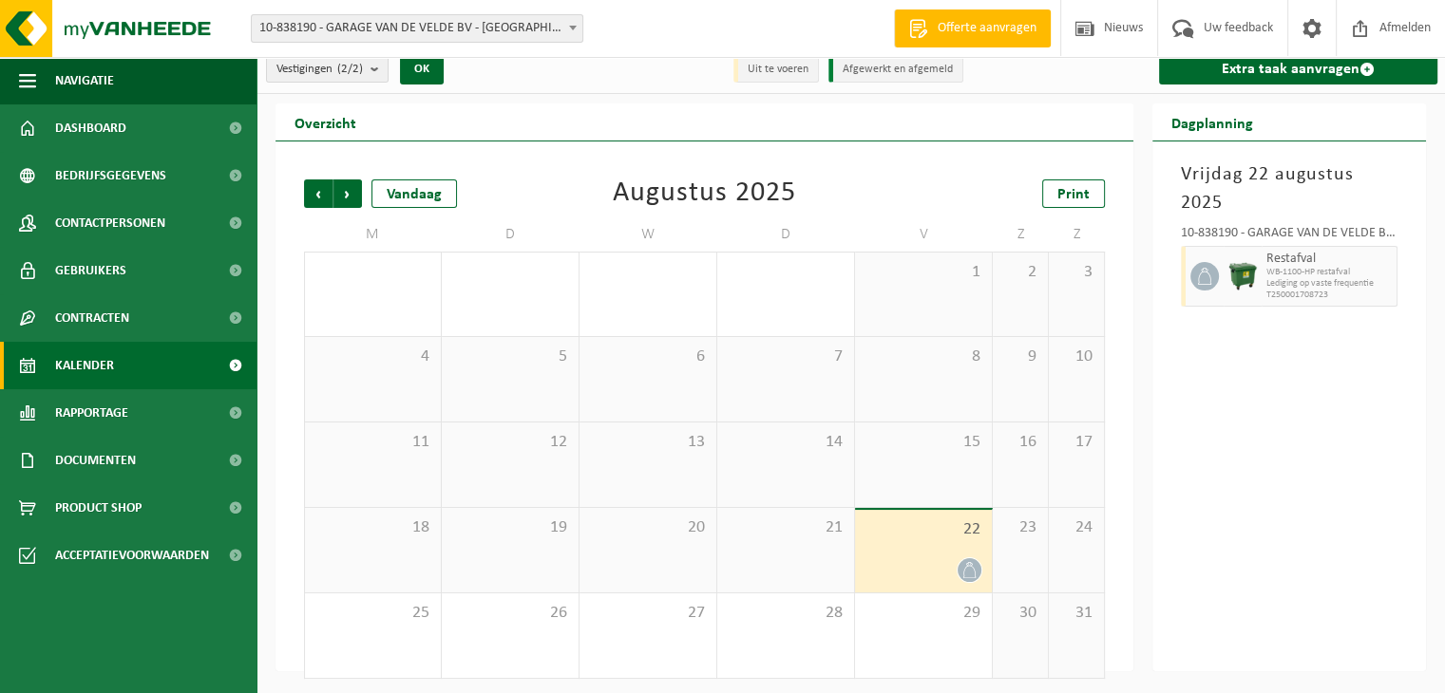
scroll to position [16, 0]
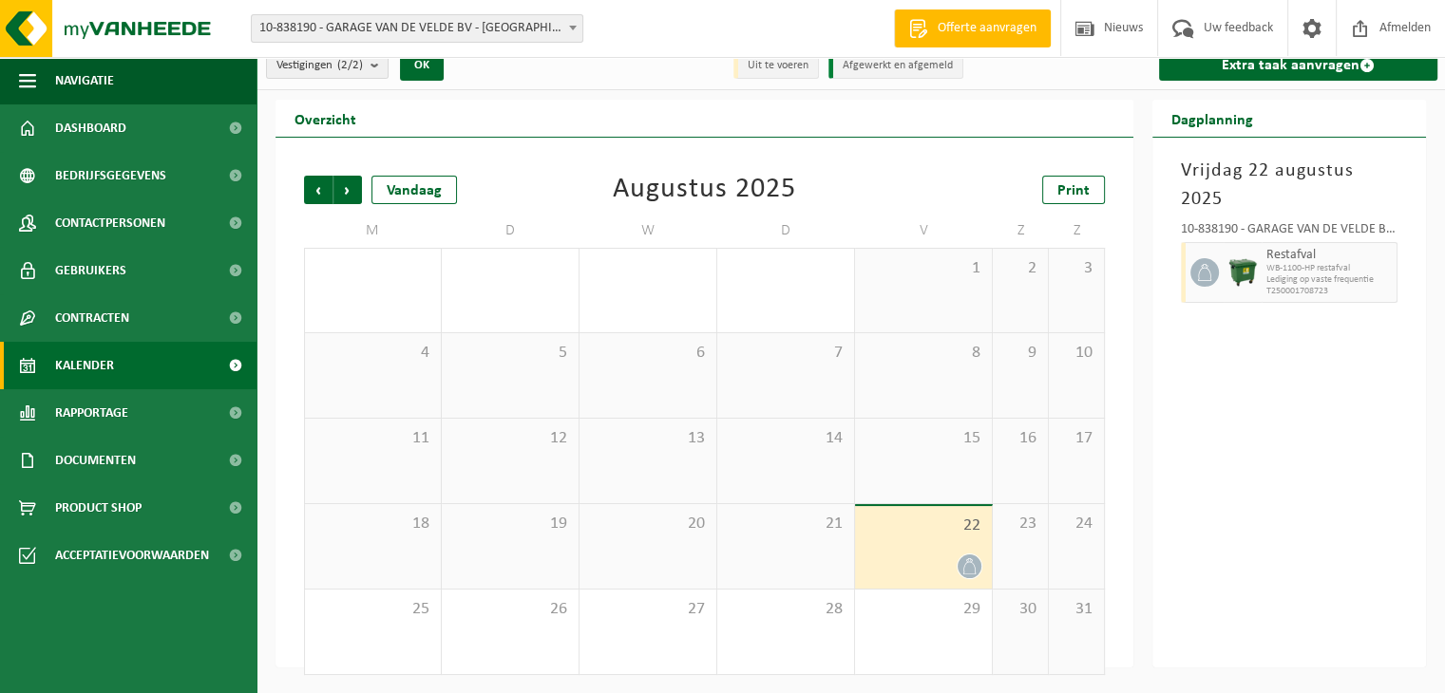
click at [966, 538] on div "22" at bounding box center [923, 547] width 137 height 83
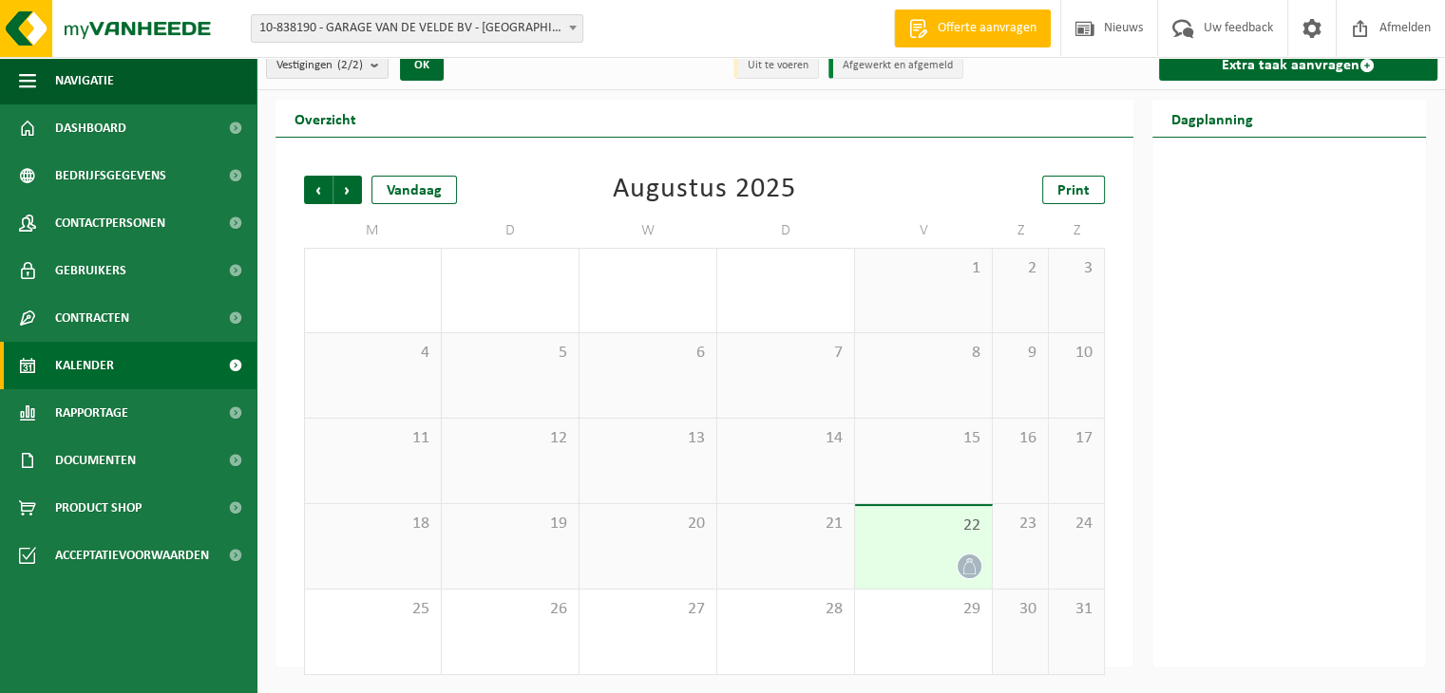
click at [939, 537] on div "22" at bounding box center [923, 547] width 137 height 83
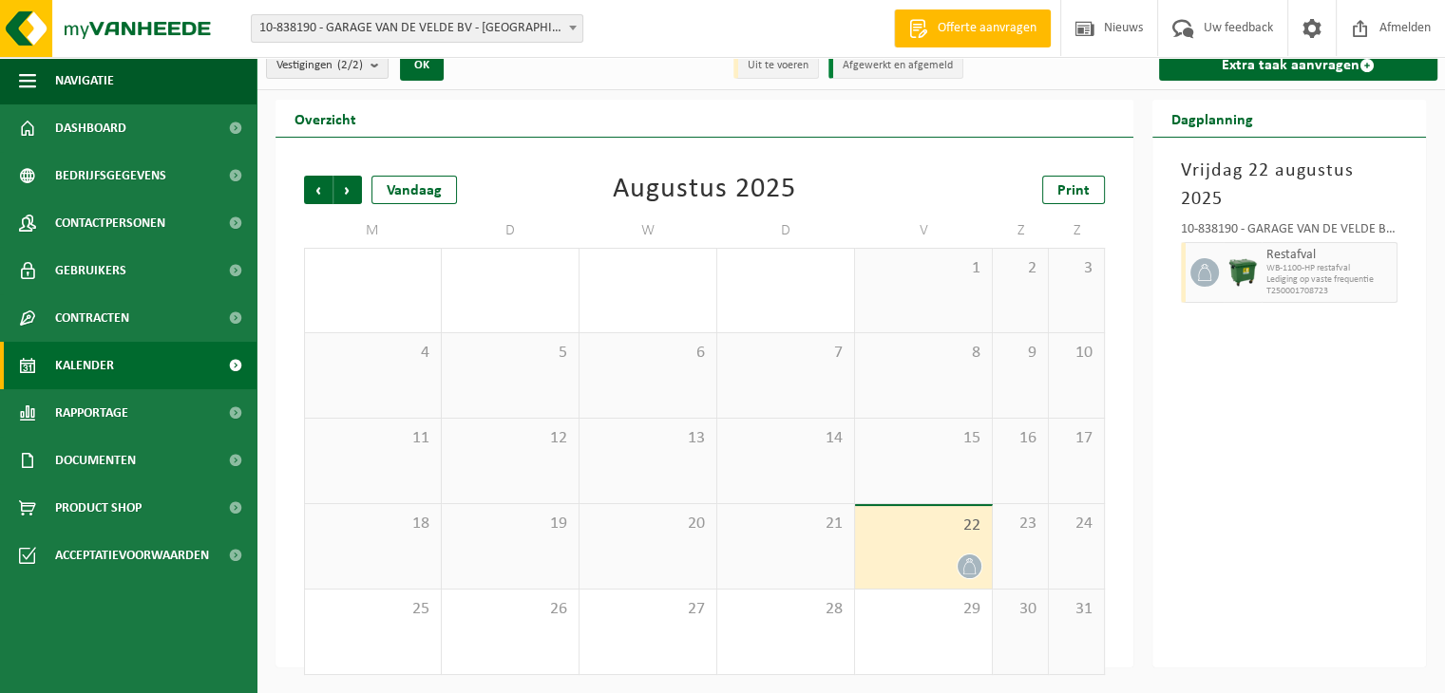
click at [1318, 278] on span "Lediging op vaste frequentie" at bounding box center [1328, 280] width 125 height 11
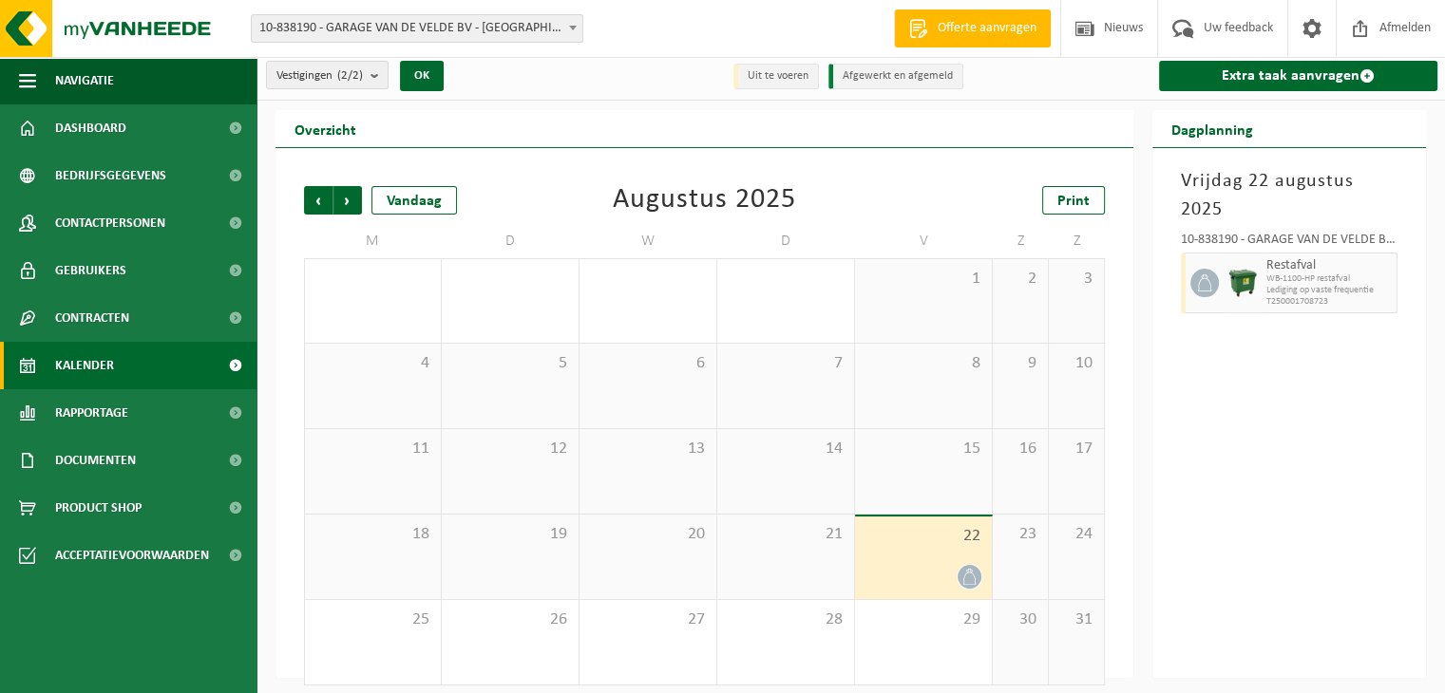
scroll to position [0, 0]
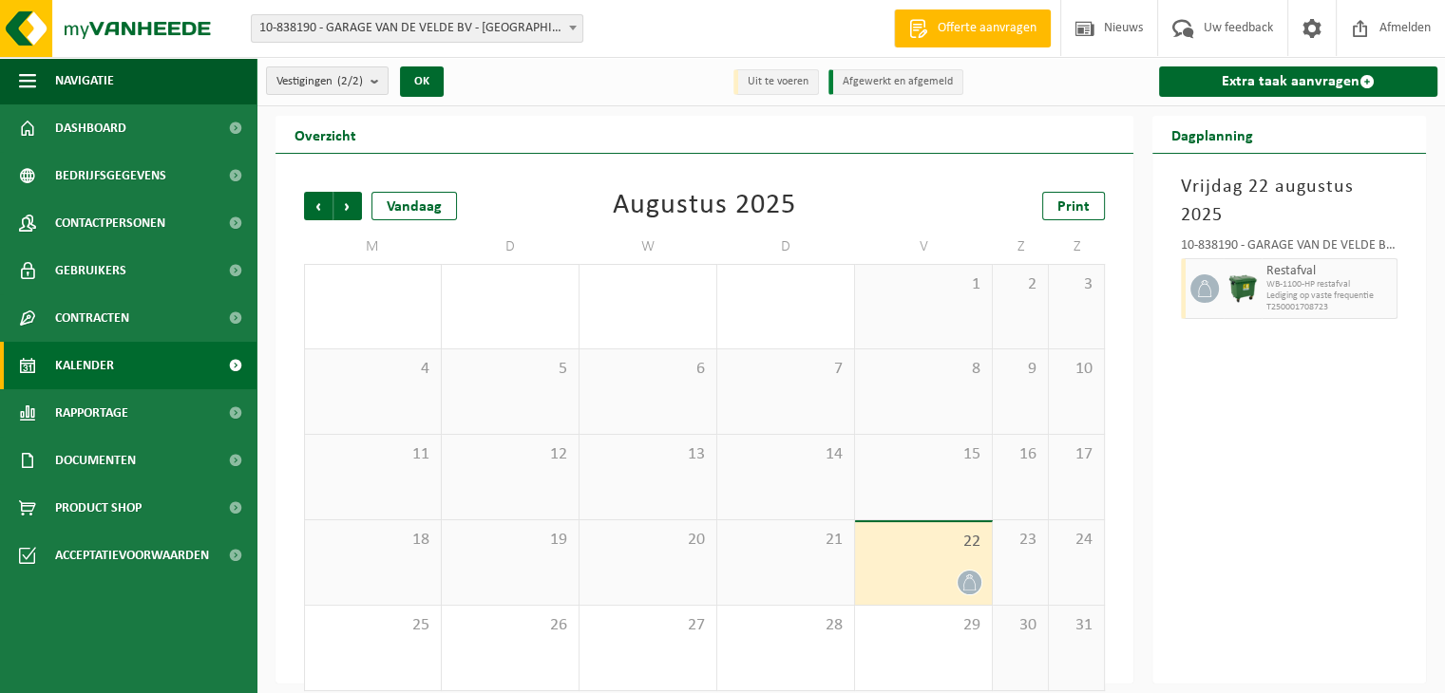
click at [984, 461] on div "15" at bounding box center [923, 477] width 137 height 85
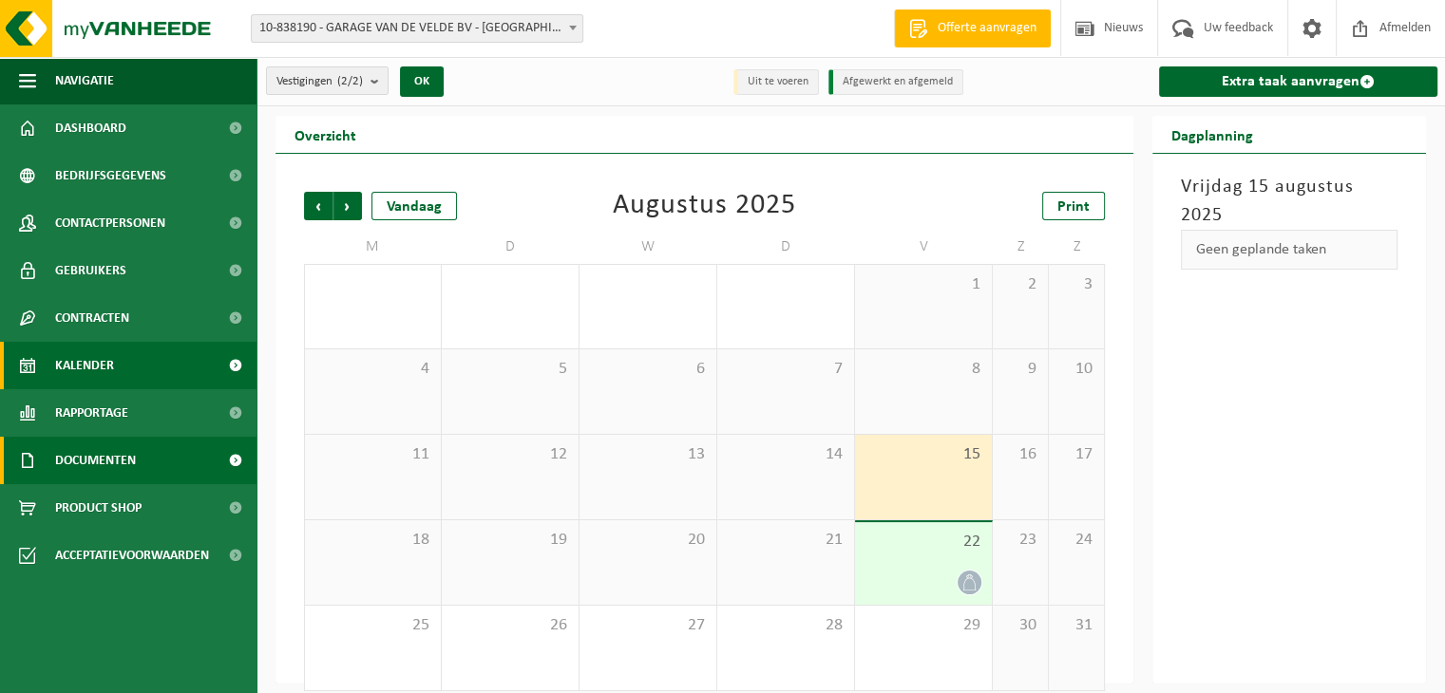
click at [125, 473] on span "Documenten" at bounding box center [95, 460] width 81 height 47
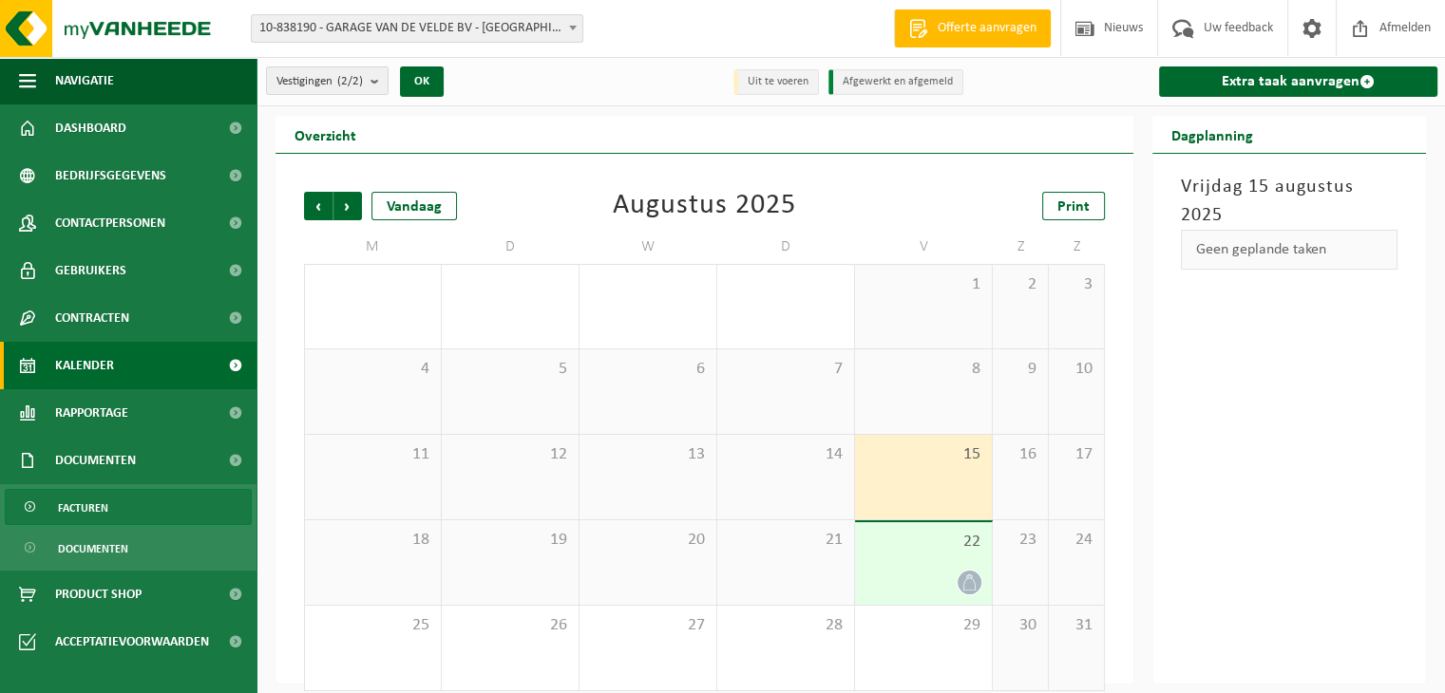
click at [124, 519] on link "Facturen" at bounding box center [128, 507] width 247 height 36
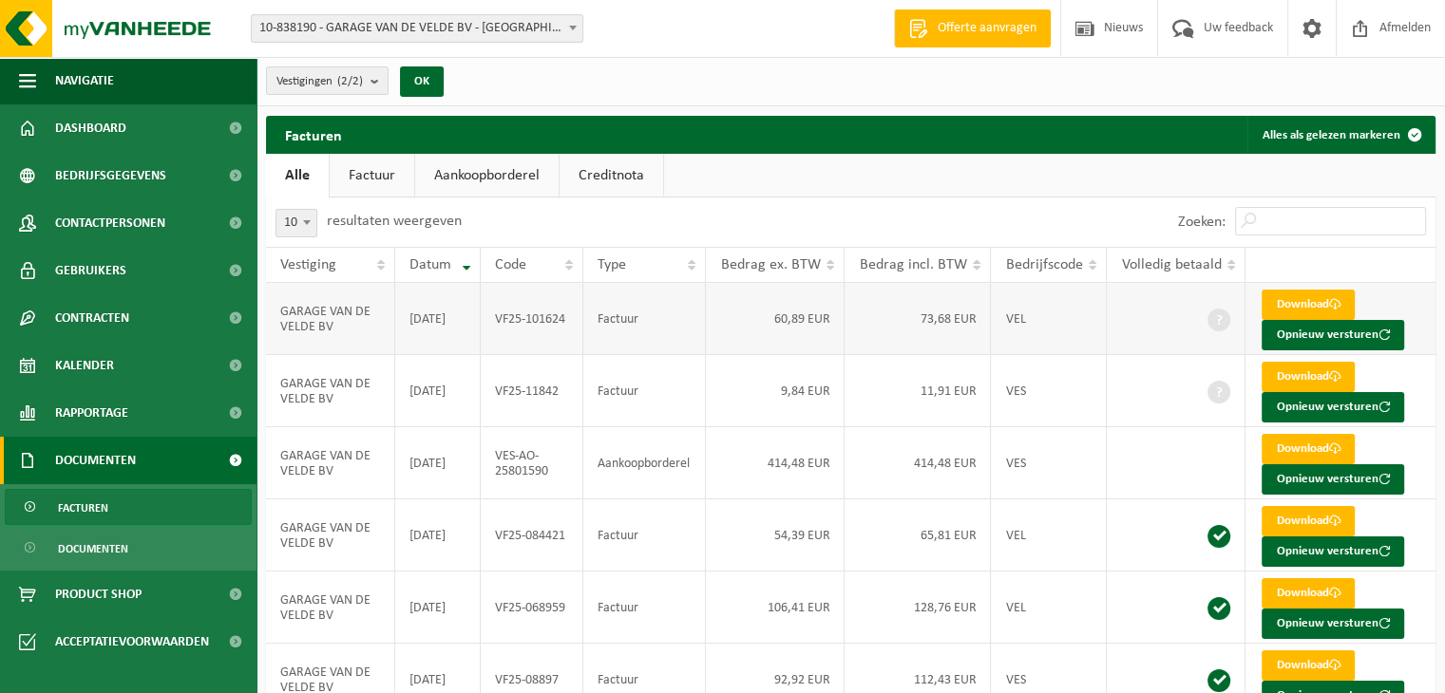
click at [366, 328] on td "GARAGE VAN DE VELDE BV" at bounding box center [330, 319] width 129 height 72
click at [1325, 298] on link "Download" at bounding box center [1308, 305] width 93 height 30
